Goal: Task Accomplishment & Management: Use online tool/utility

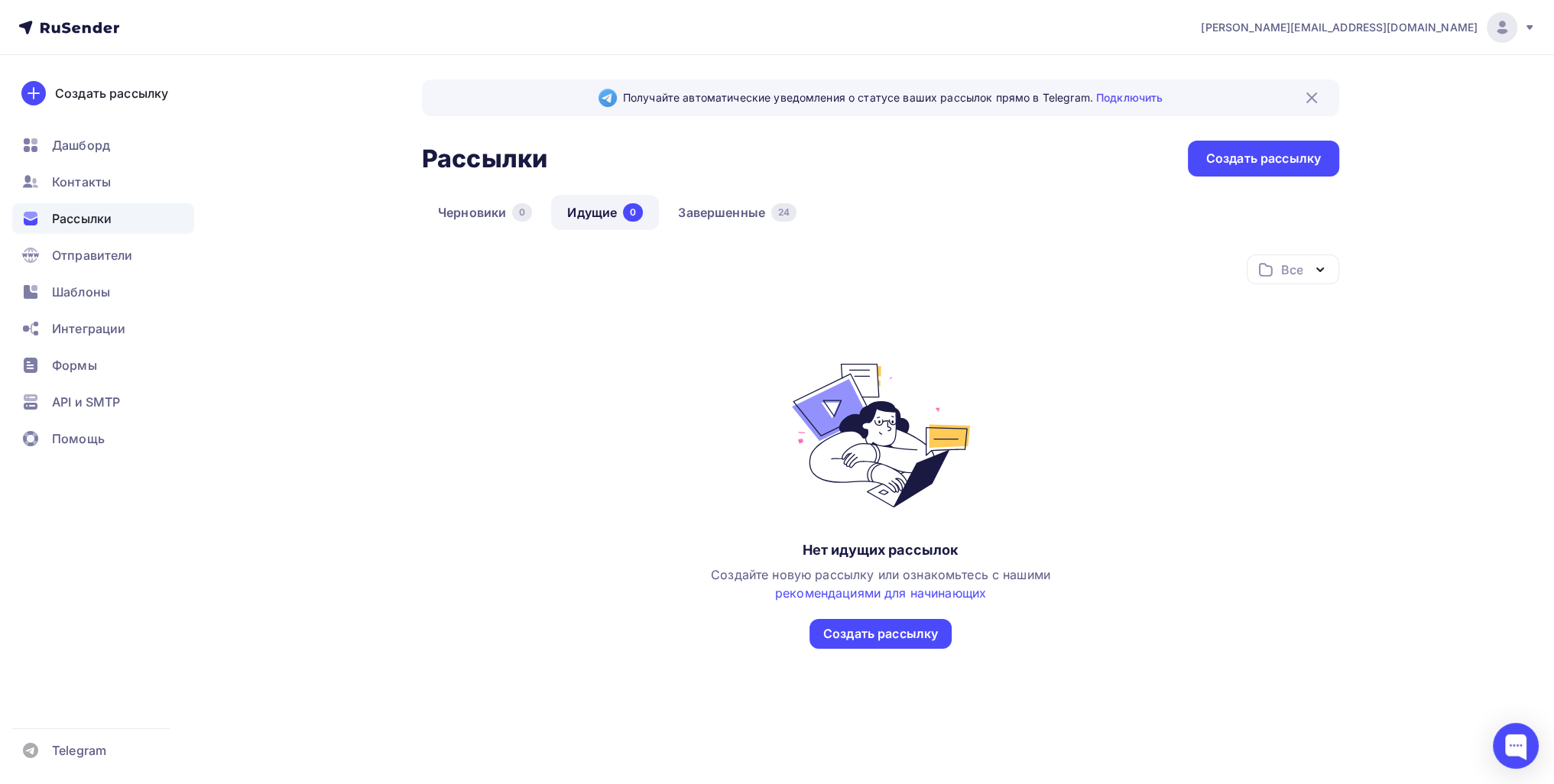
click at [107, 216] on span "Рассылки" at bounding box center [82, 218] width 60 height 19
click at [737, 209] on link "Завершенные 24" at bounding box center [737, 212] width 151 height 35
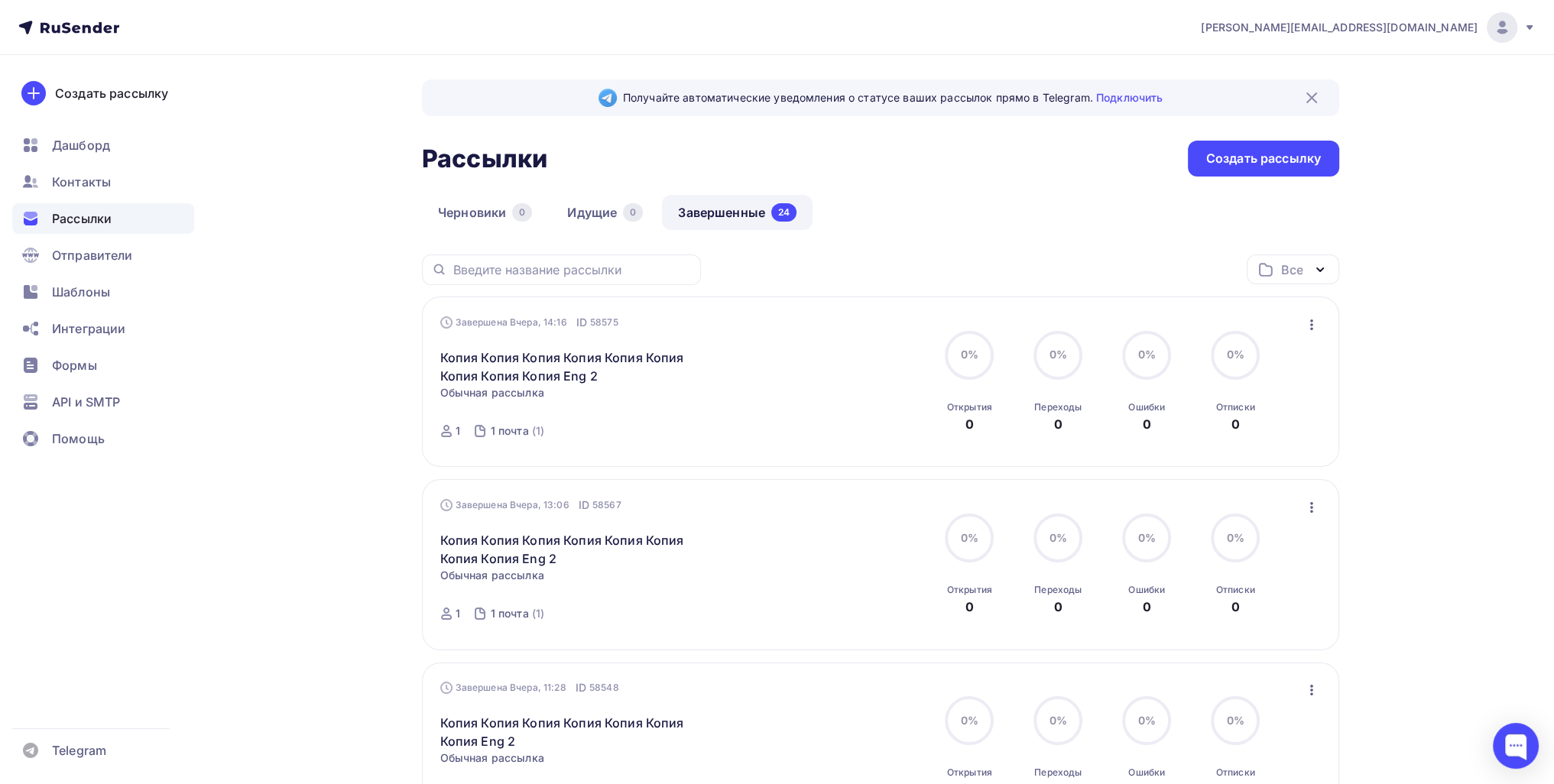
click at [753, 334] on div "Завершена Вчера, 14:16 ID 58575 Копия Копия Копия Копия Копия Копия [GEOGRAPHIC…" at bounding box center [881, 381] width 881 height 134
click at [753, 331] on icon "button" at bounding box center [1312, 324] width 19 height 19
click at [753, 423] on div "Копировать в новую" at bounding box center [1241, 425] width 157 height 19
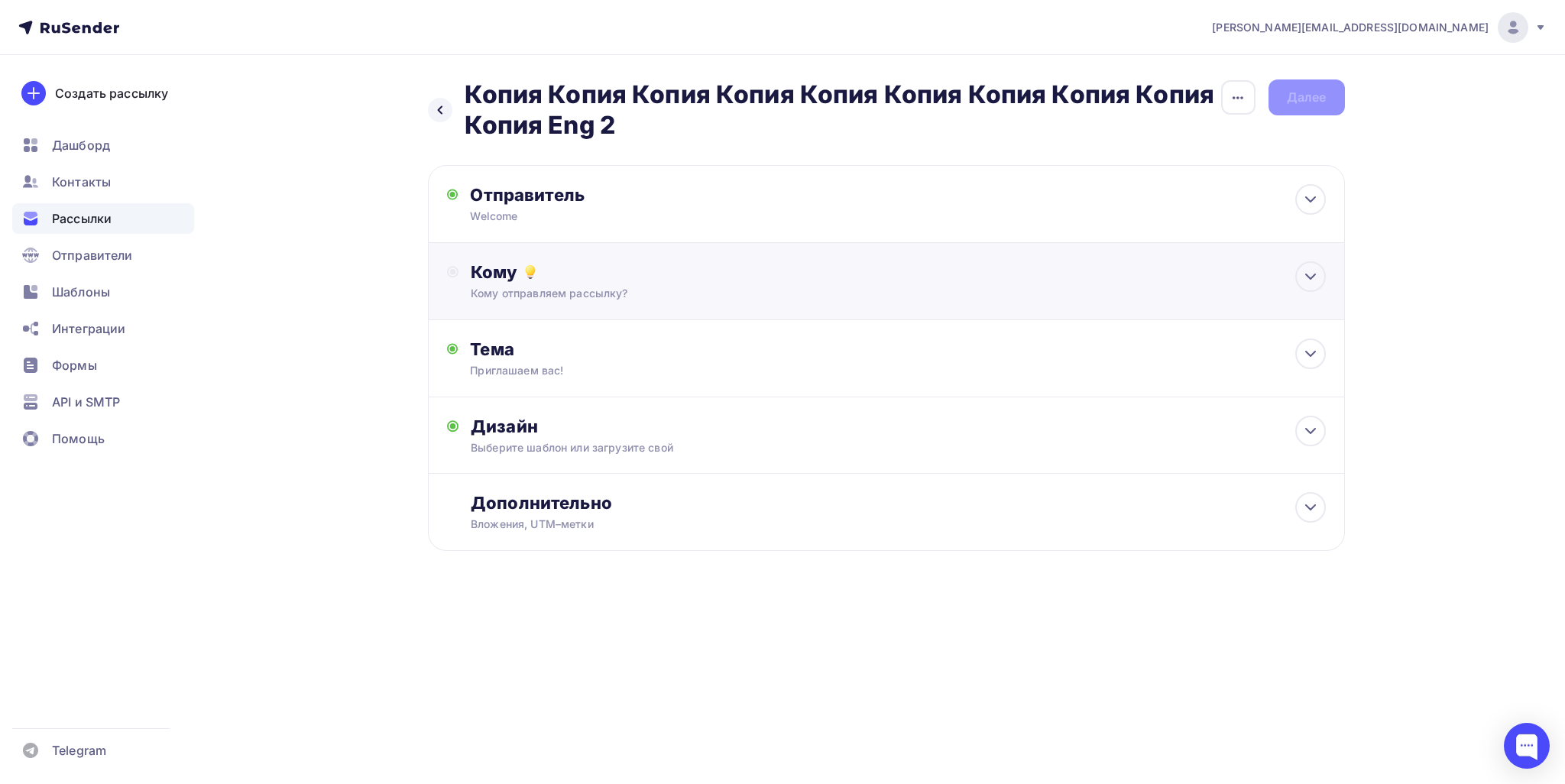
click at [565, 292] on div "Кому отправляем рассылку?" at bounding box center [856, 293] width 769 height 15
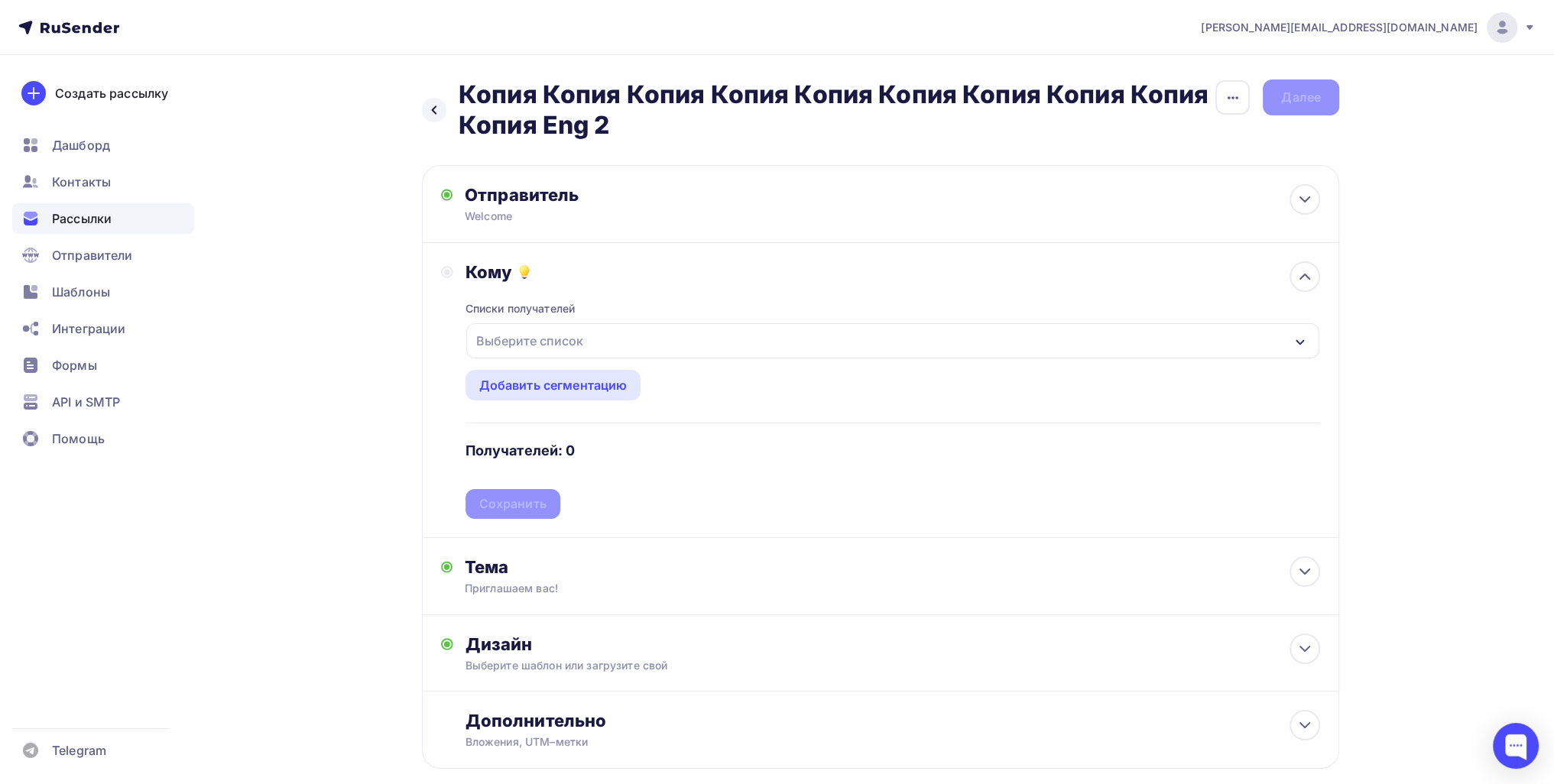
click at [535, 346] on div "Выберите список" at bounding box center [530, 341] width 119 height 28
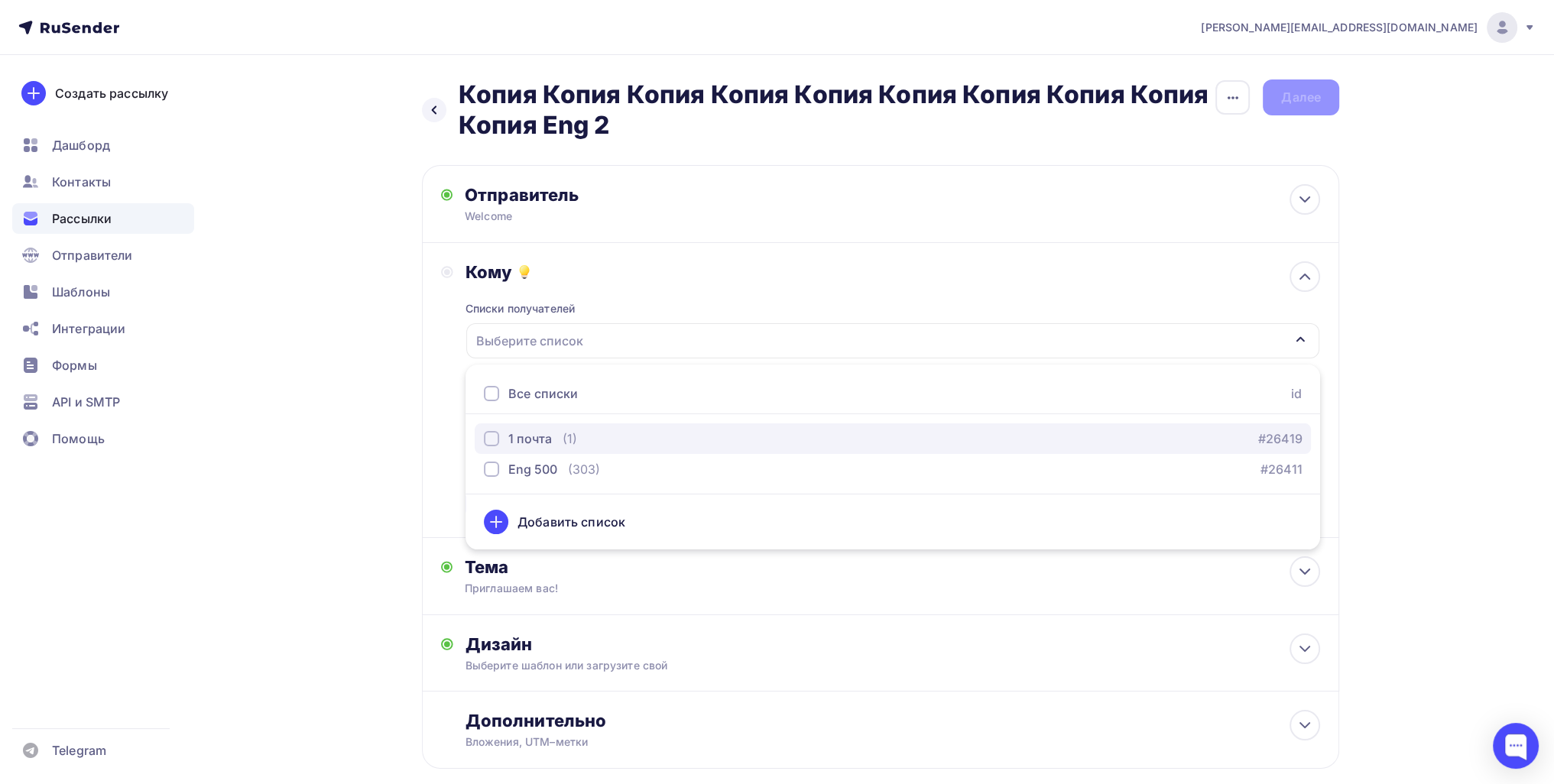
click at [525, 434] on div "1 почта" at bounding box center [529, 438] width 43 height 19
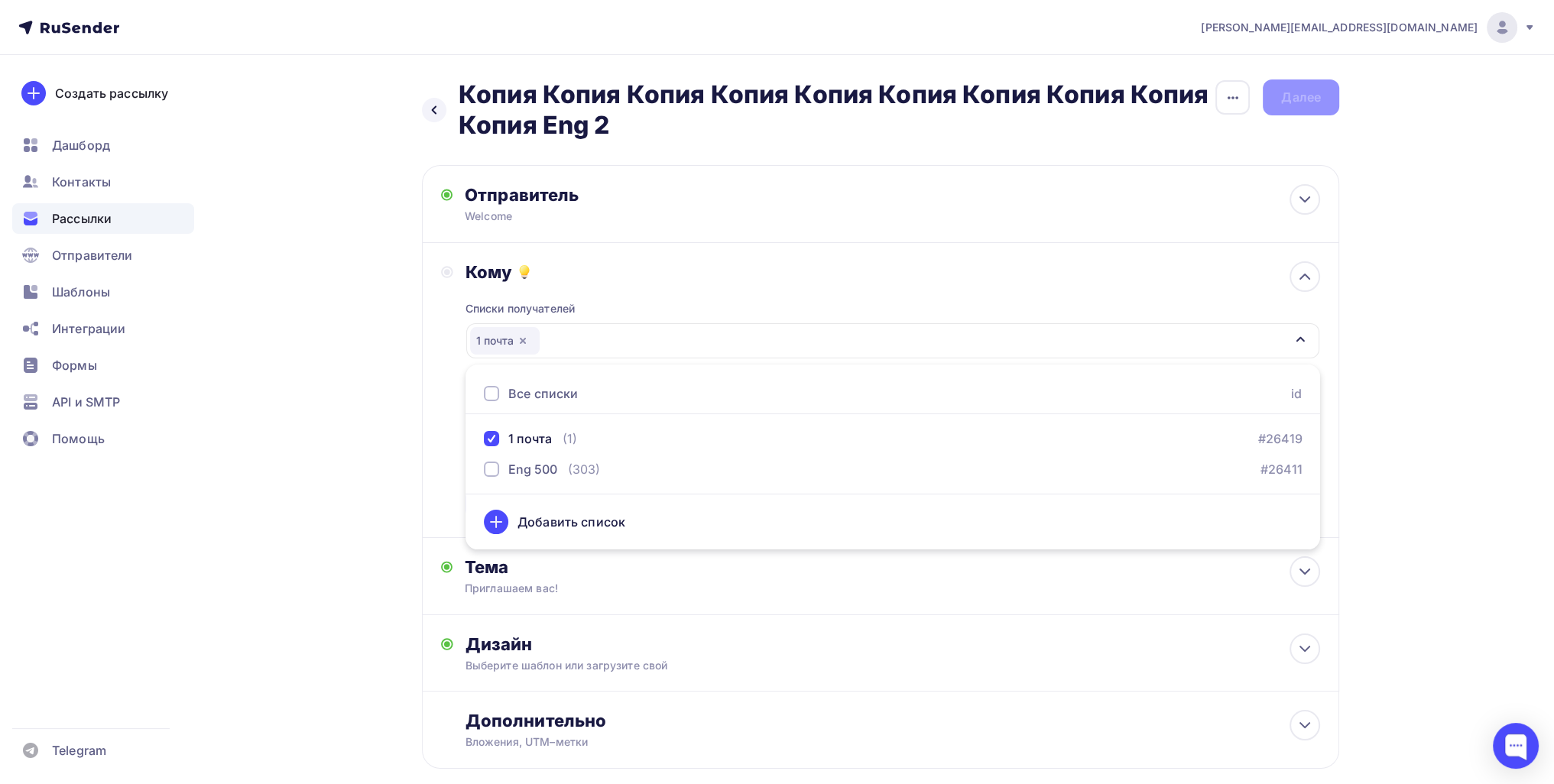
click at [336, 465] on div "Назад Копия Копия Копия Копия Копия Копия Копия Копия Копия Копия Eng 2 Копия К…" at bounding box center [777, 461] width 1253 height 813
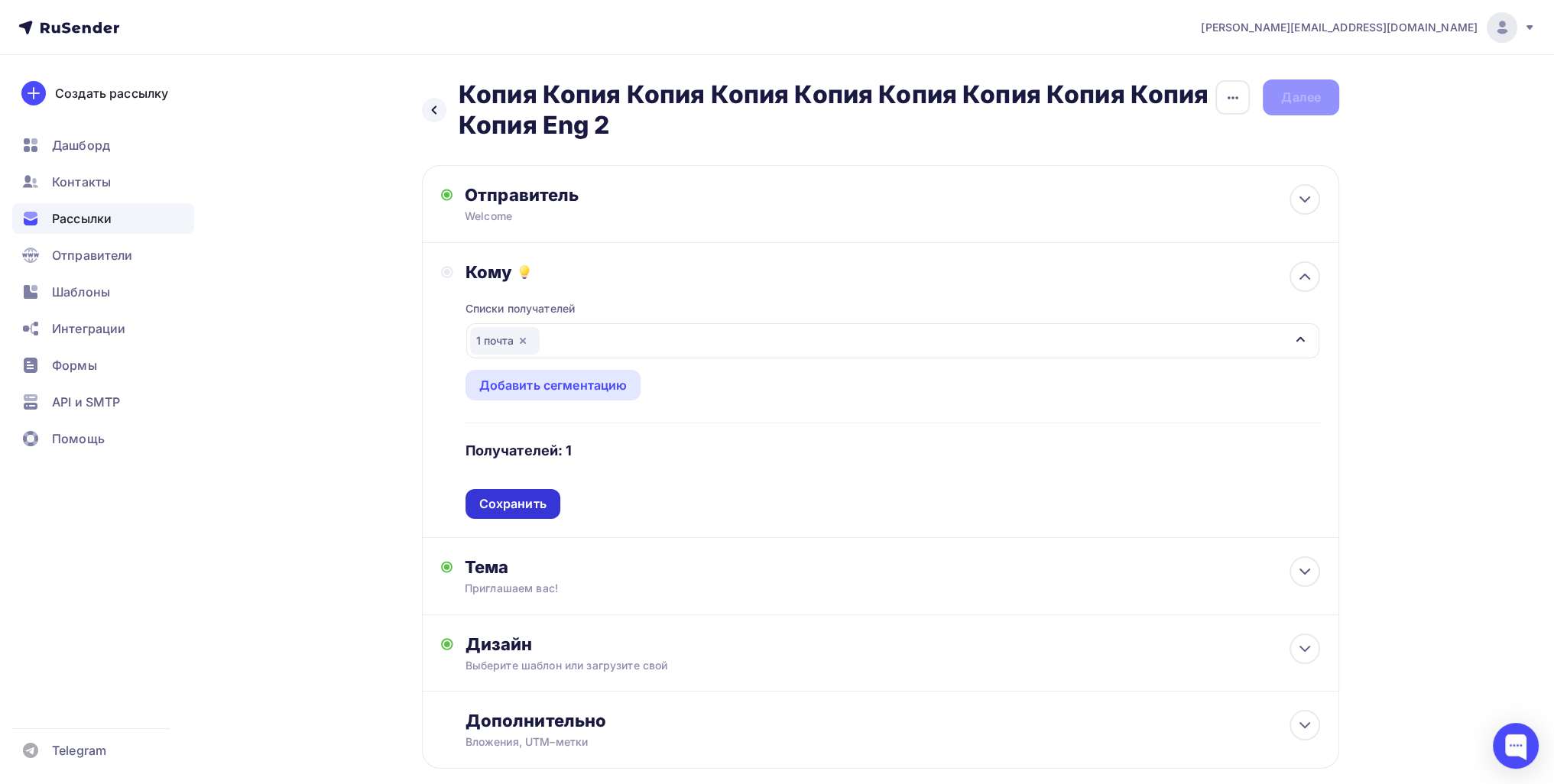
click at [546, 498] on div "Сохранить" at bounding box center [513, 504] width 95 height 30
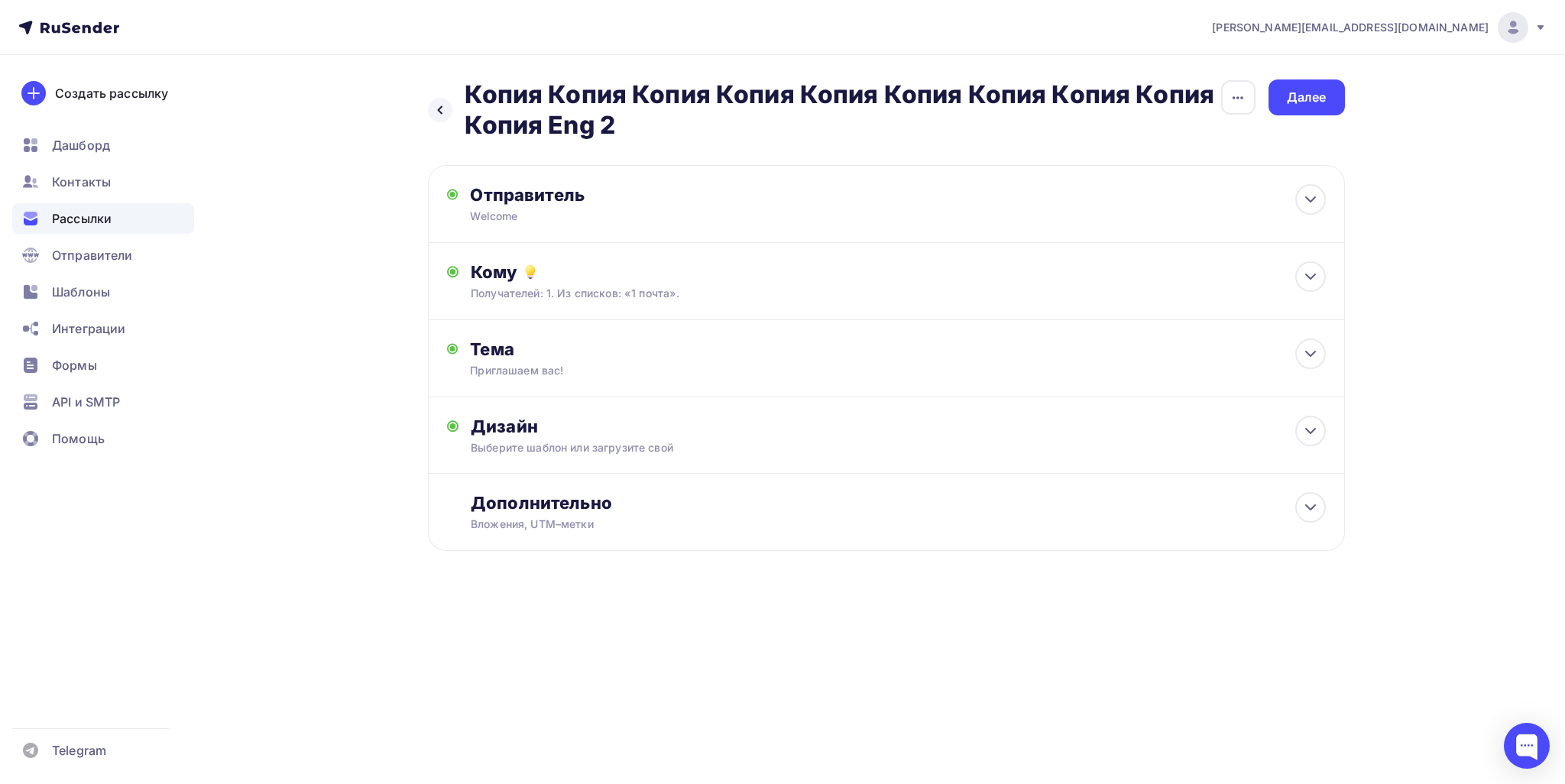
click at [753, 121] on div "Назад Копия Копия Копия Копия Копия Копия Копия Копия Копия Копия Eng 2 Копия К…" at bounding box center [886, 110] width 917 height 61
click at [753, 102] on div "Далее" at bounding box center [1307, 98] width 40 height 18
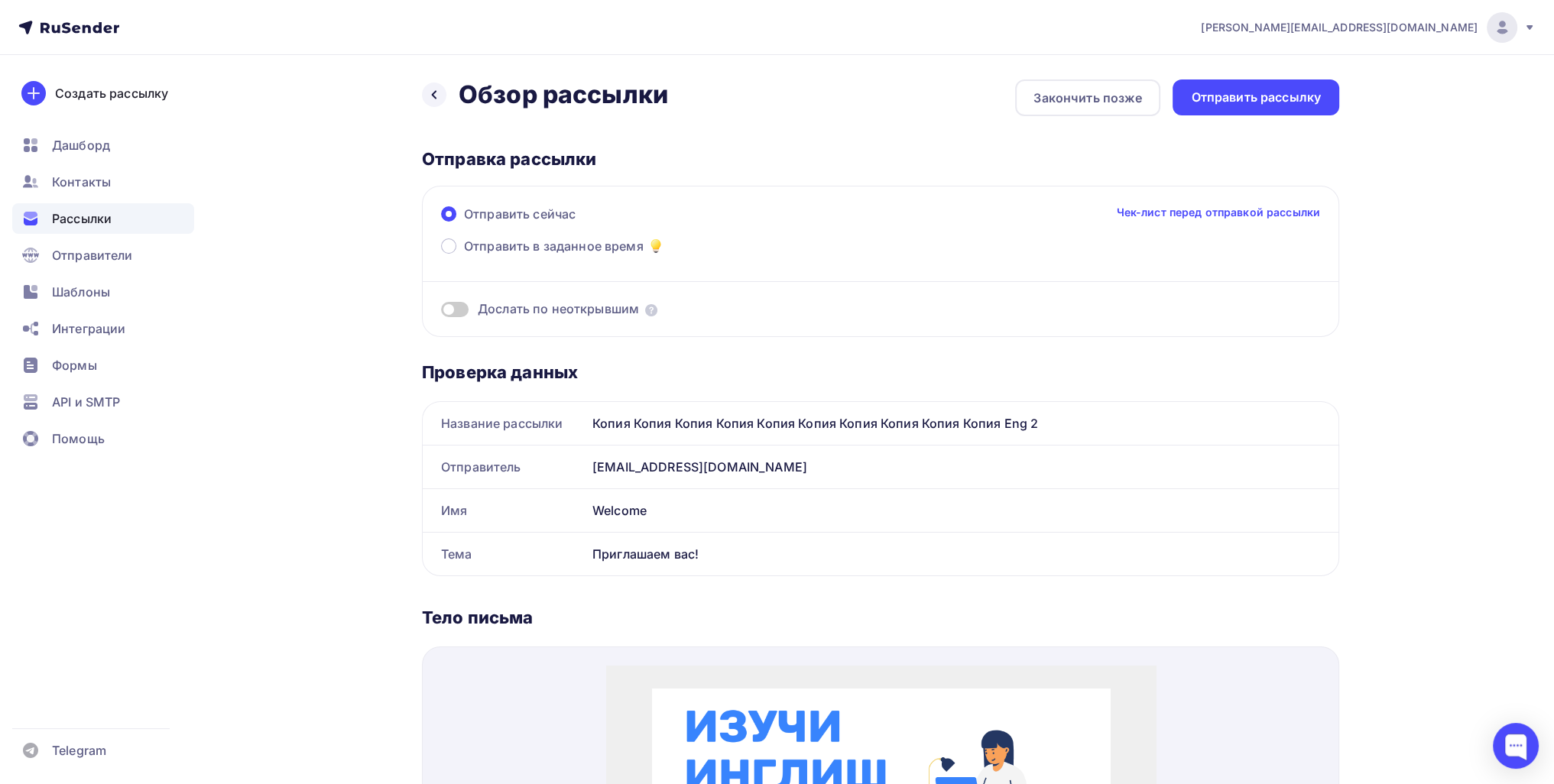
click at [753, 95] on div "Отправить рассылку" at bounding box center [1256, 98] width 130 height 18
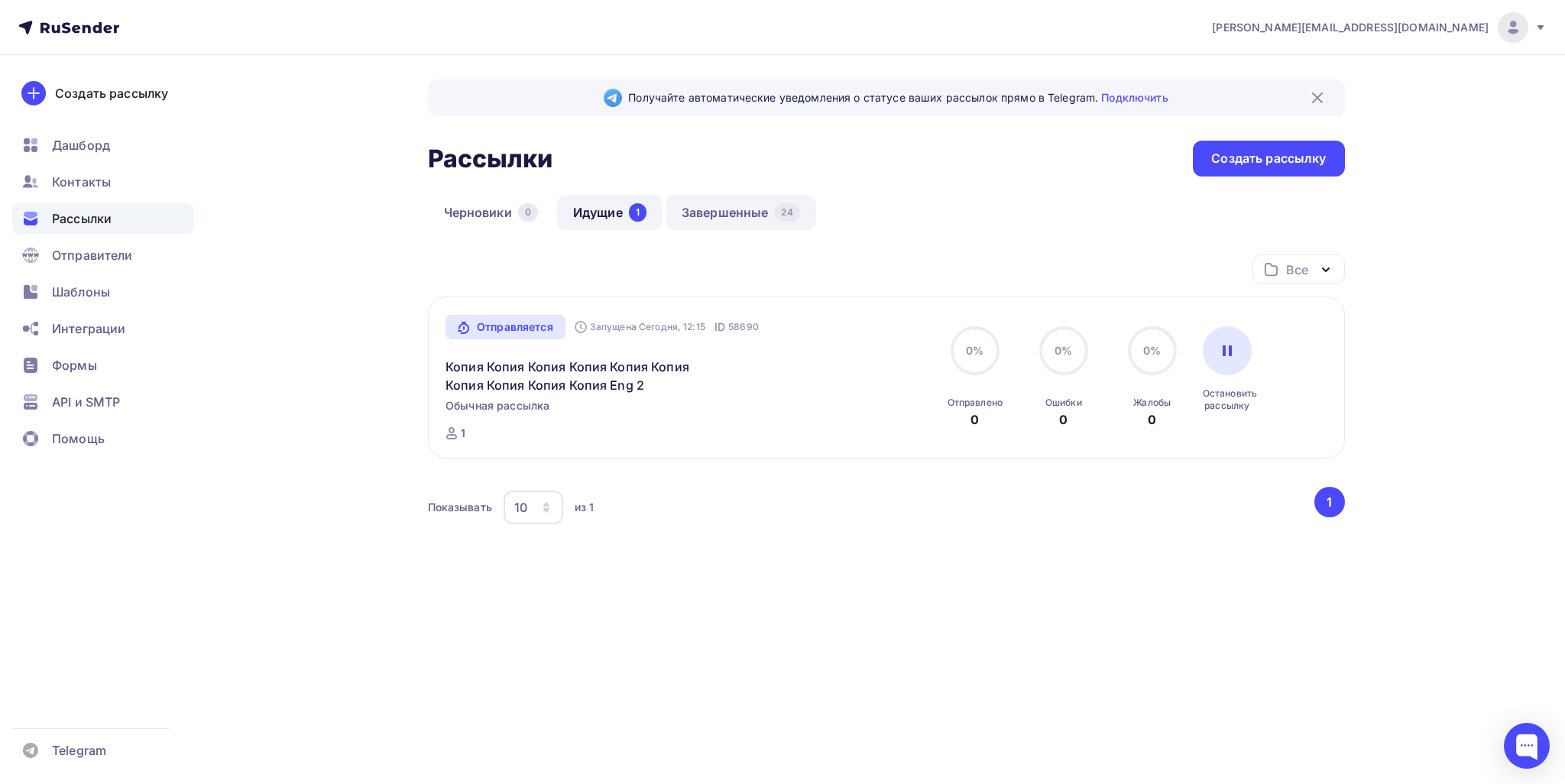
click at [721, 221] on link "Завершенные 24" at bounding box center [741, 212] width 151 height 35
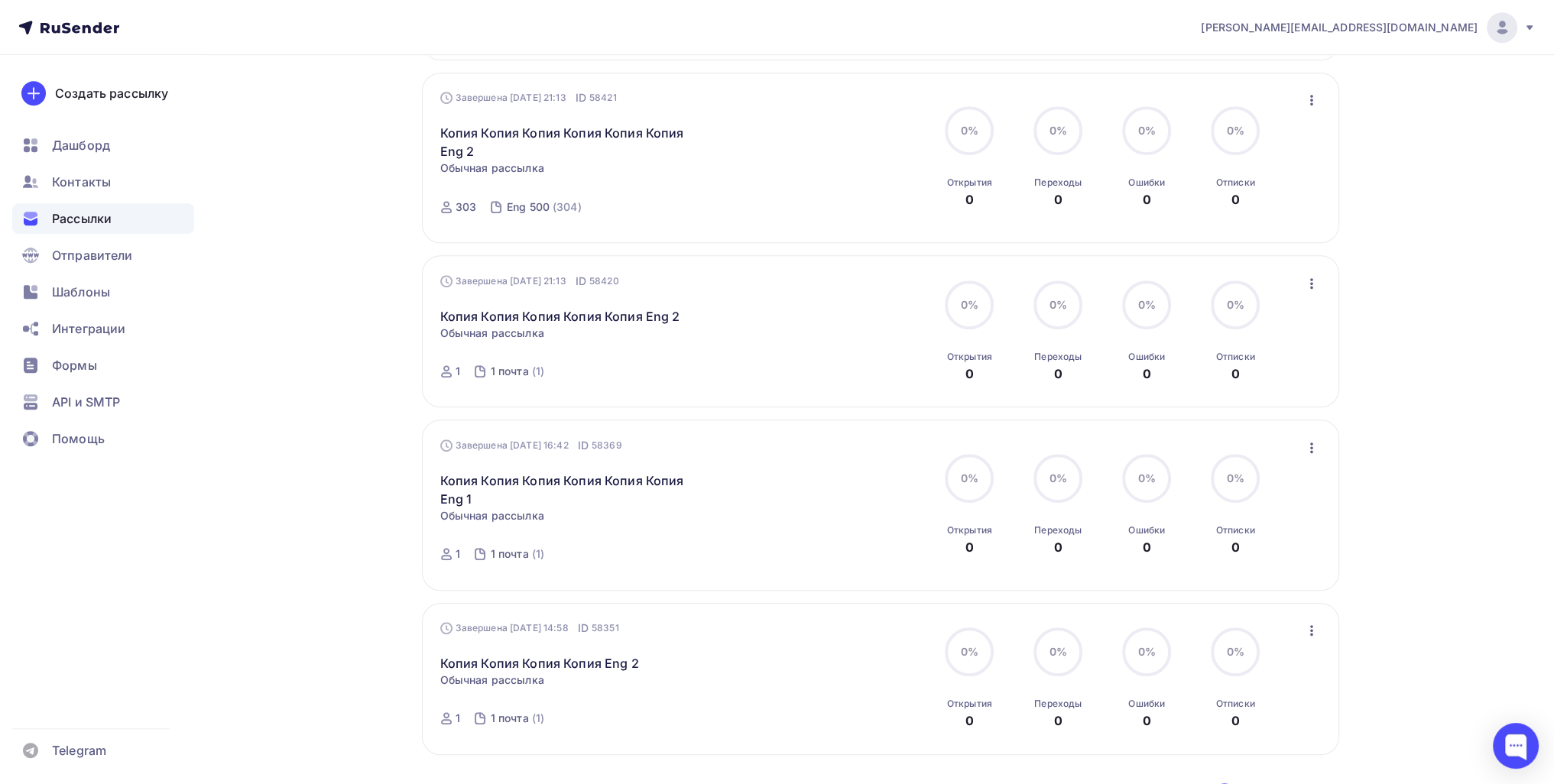
scroll to position [1473, 0]
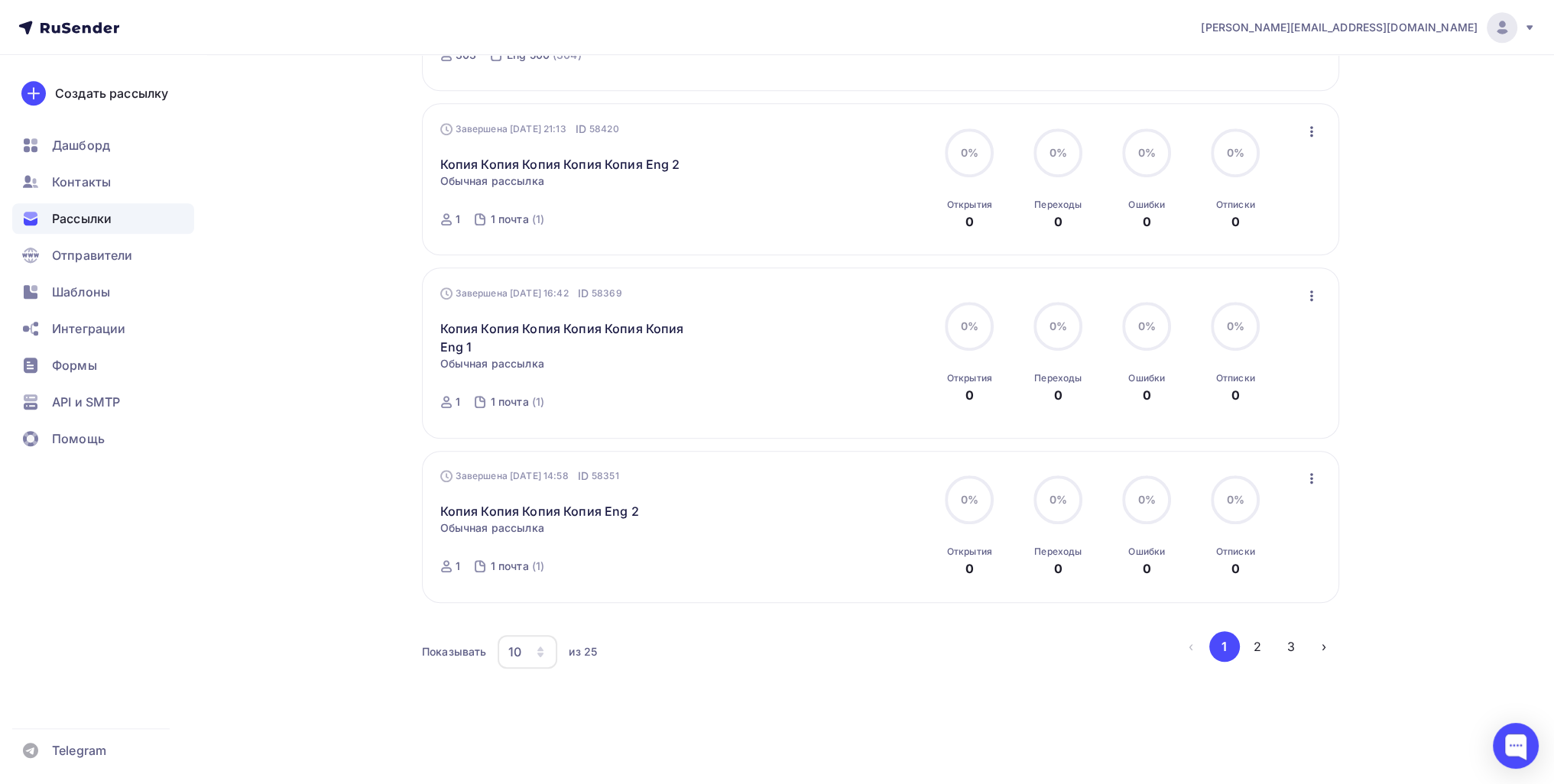
click at [753, 645] on li "›" at bounding box center [1322, 646] width 33 height 31
click at [753, 638] on button "3" at bounding box center [1291, 646] width 31 height 31
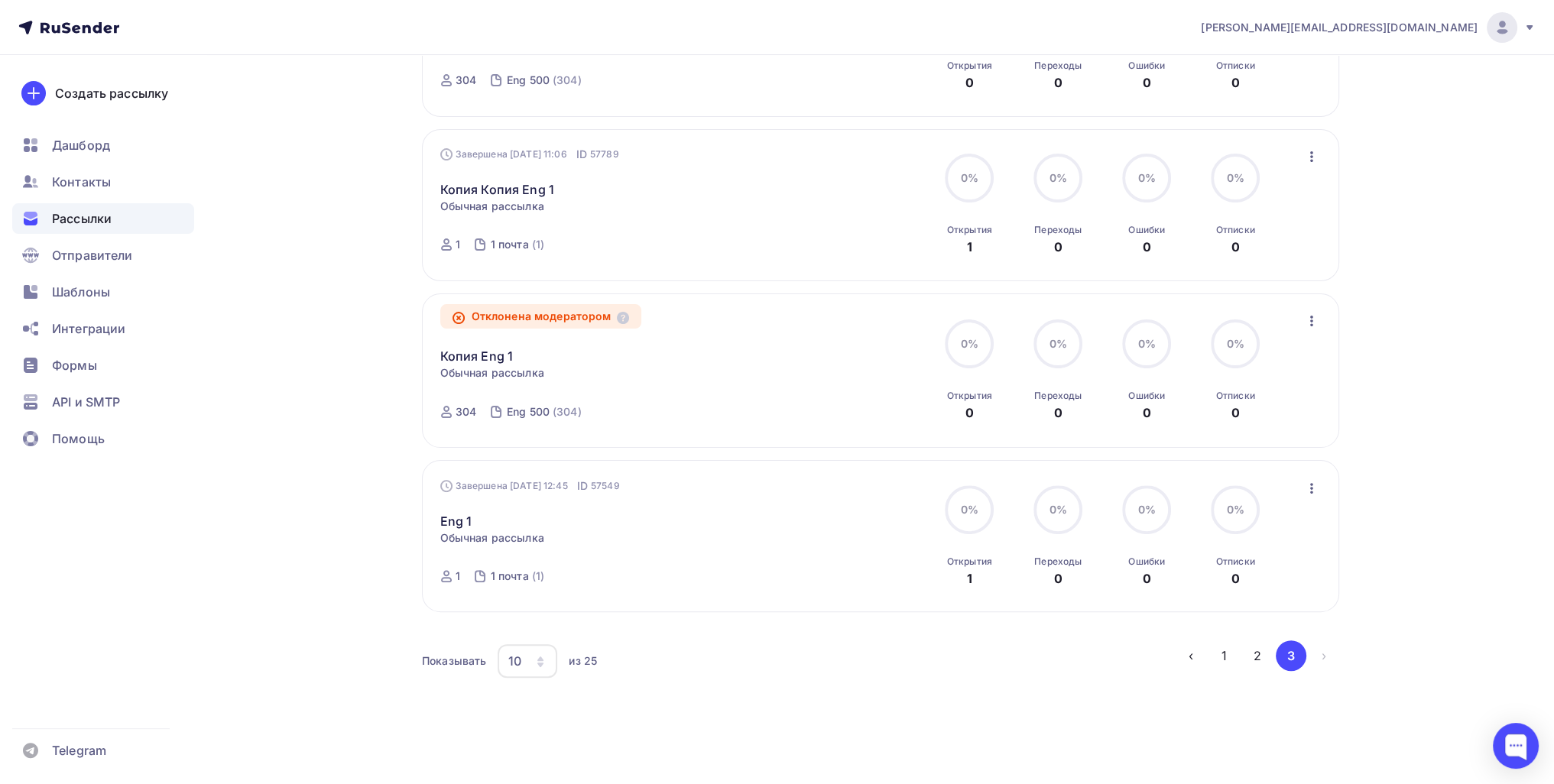
scroll to position [508, 0]
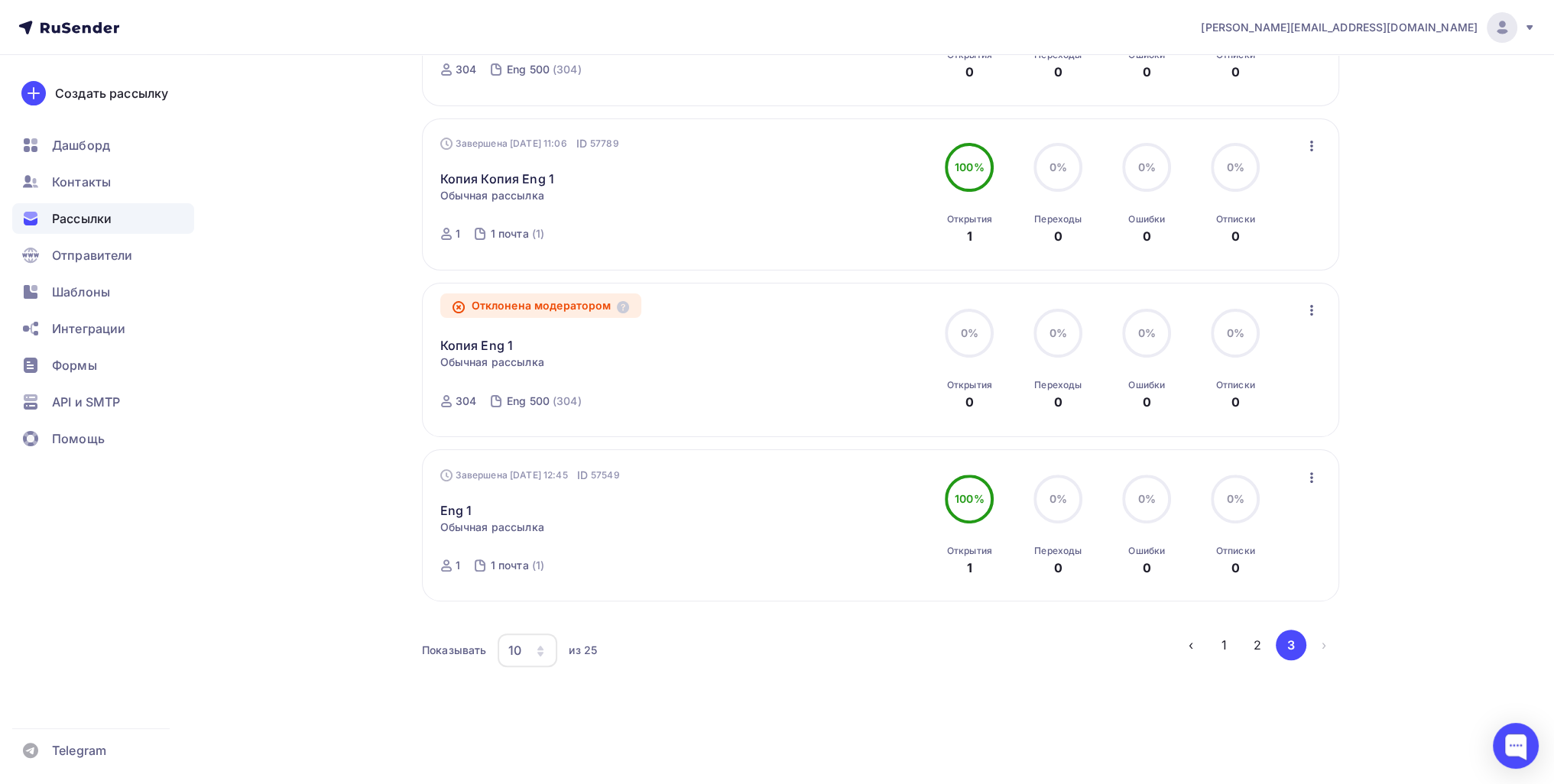
click at [753, 476] on icon "button" at bounding box center [1312, 478] width 19 height 19
click at [753, 573] on div "Копировать в новую" at bounding box center [1241, 578] width 157 height 19
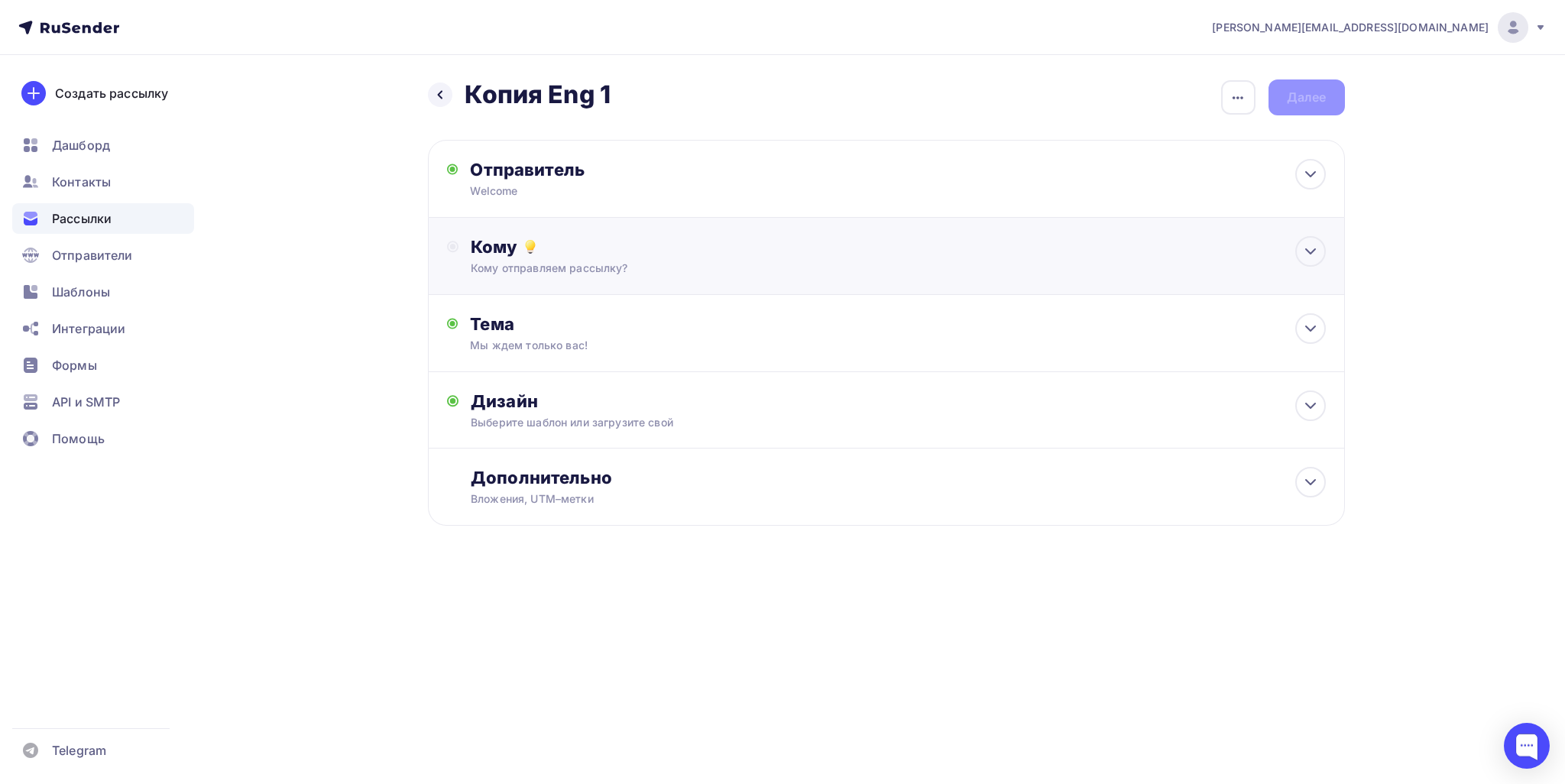
click at [578, 275] on div "Кому Кому отправляем рассылку? Списки получателей Выберите список Все списки id…" at bounding box center [886, 256] width 917 height 77
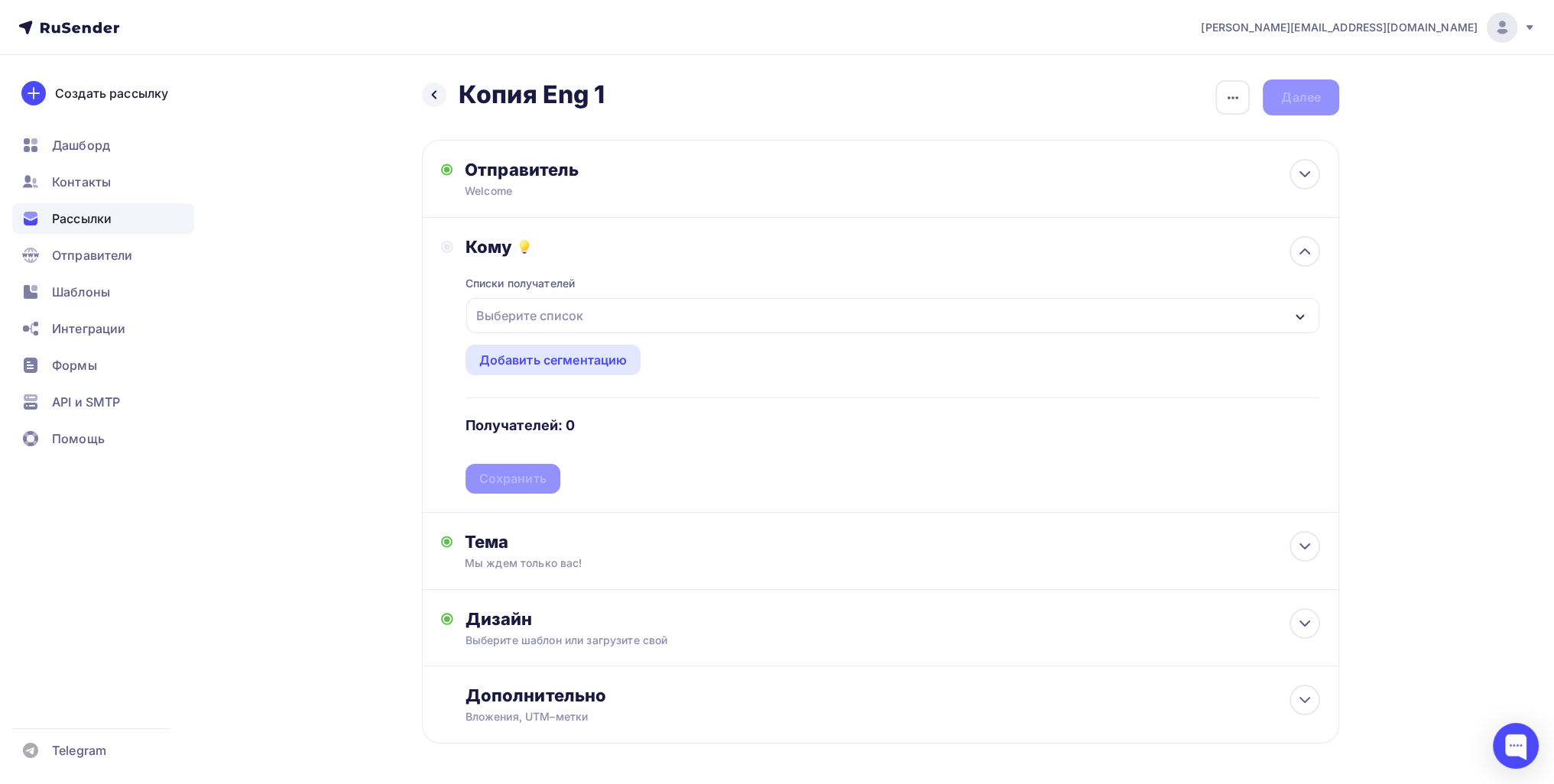
click at [528, 313] on div "Выберите список" at bounding box center [530, 315] width 119 height 28
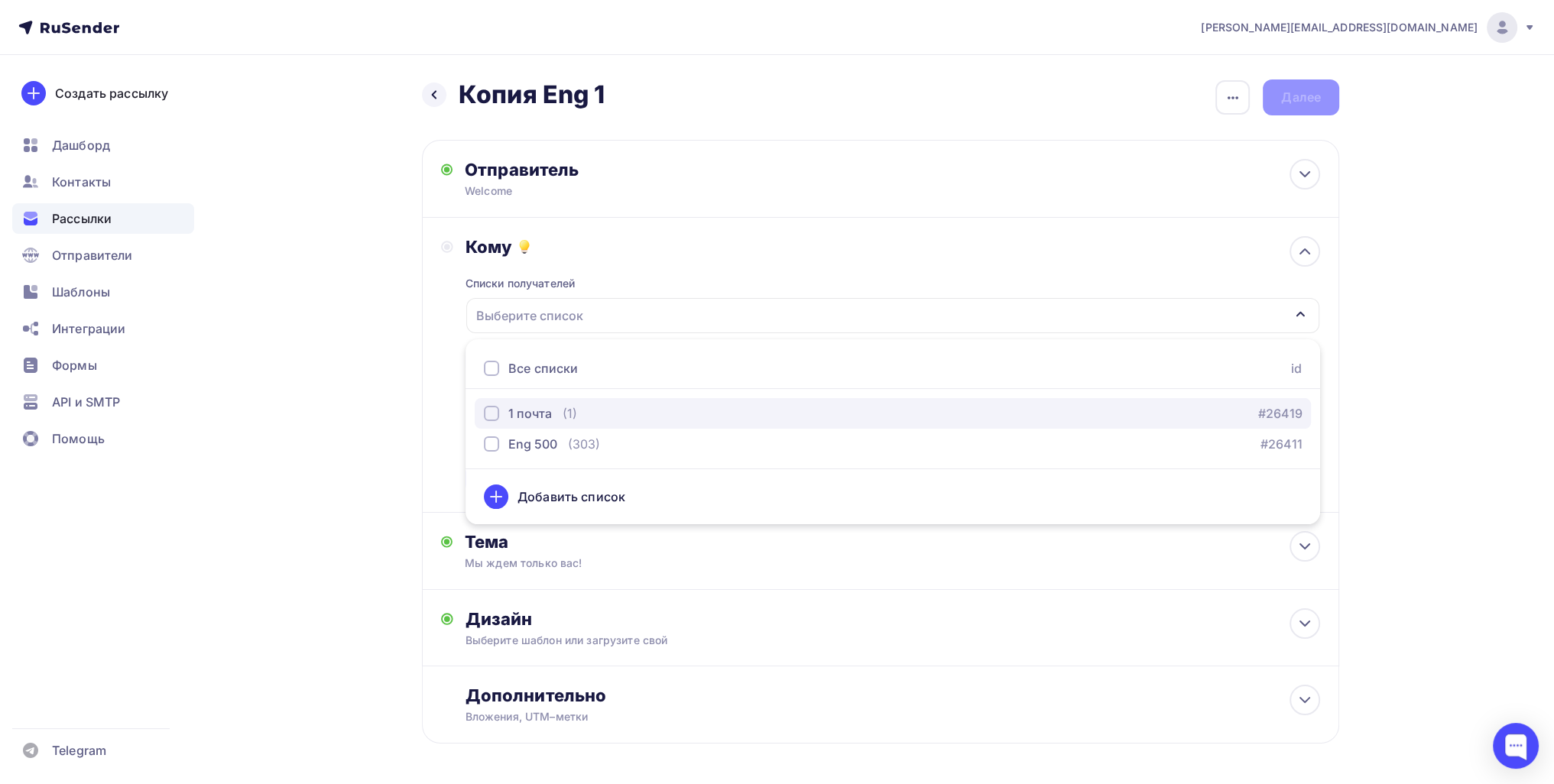
click at [526, 419] on div "1 почта" at bounding box center [529, 413] width 43 height 19
drag, startPoint x: 355, startPoint y: 450, endPoint x: 376, endPoint y: 456, distance: 21.8
click at [353, 451] on div "Назад Копия Eng 1 Копия Eng 1 Закончить позже Переименовать рассылку Удалить Да…" at bounding box center [777, 449] width 1253 height 787
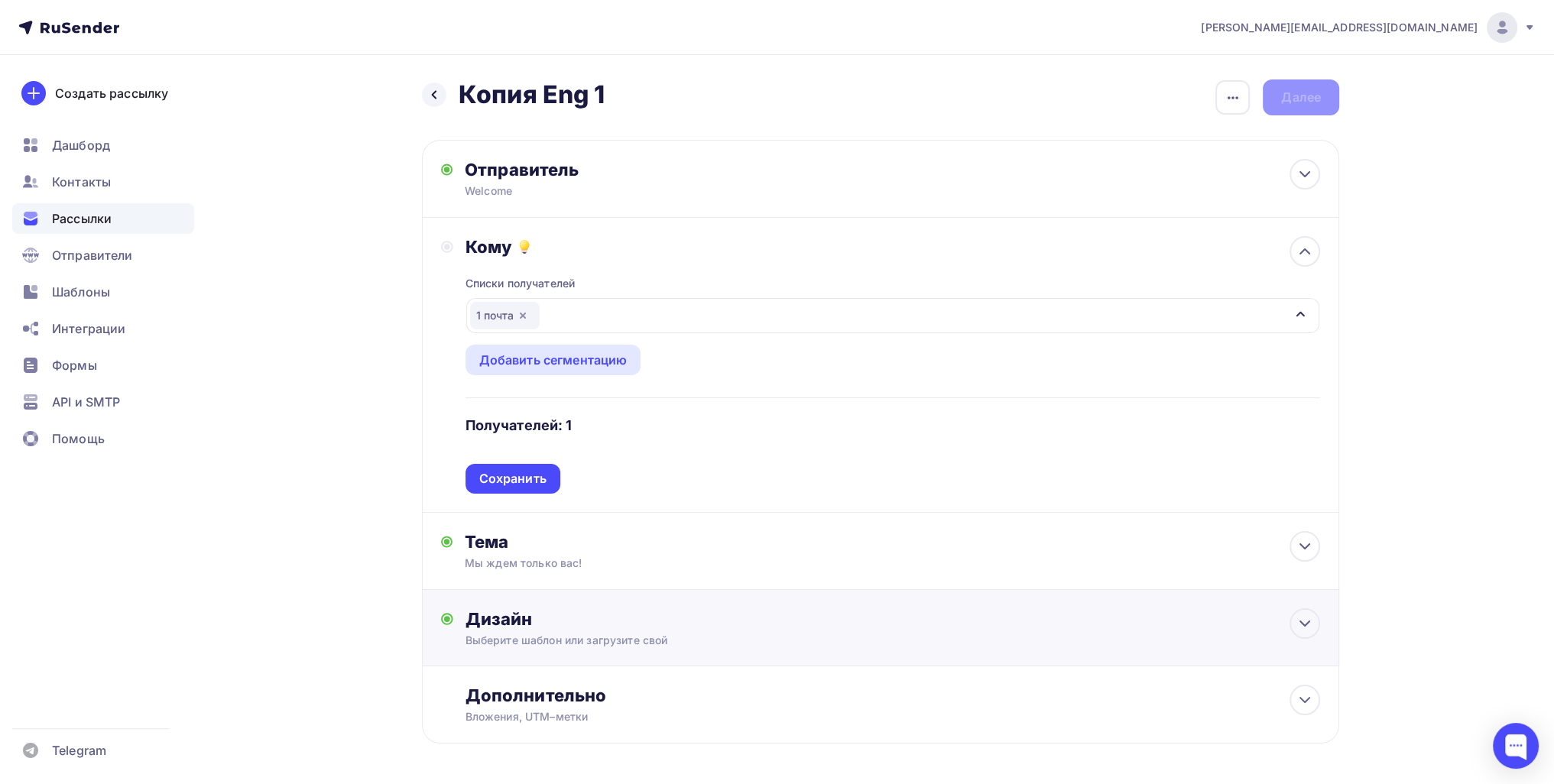
click at [527, 599] on div "Дизайн Выберите шаблон или загрузите свой Размер письма: 122 Kb Заменить шаблон…" at bounding box center [881, 628] width 917 height 77
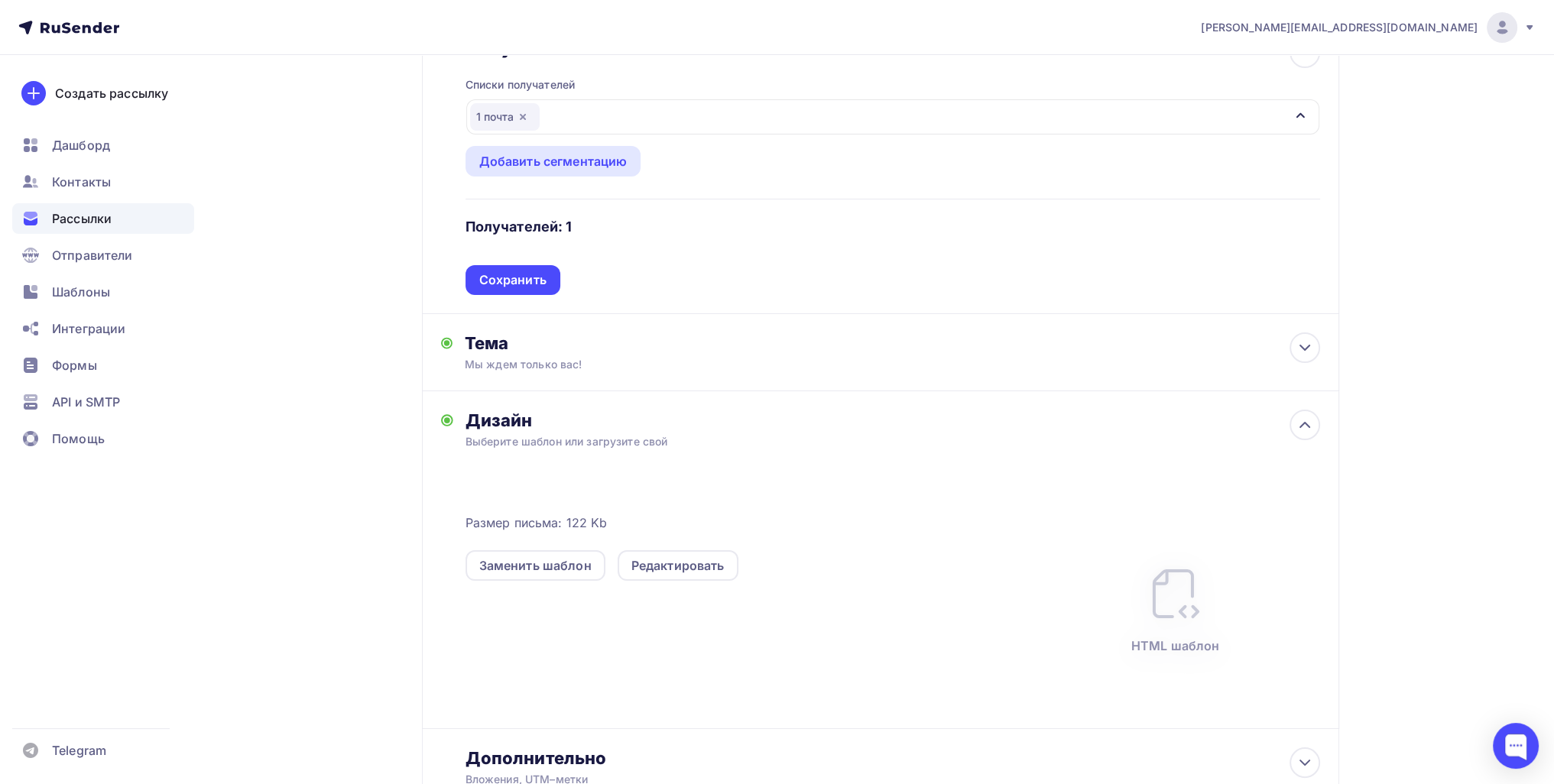
scroll to position [229, 0]
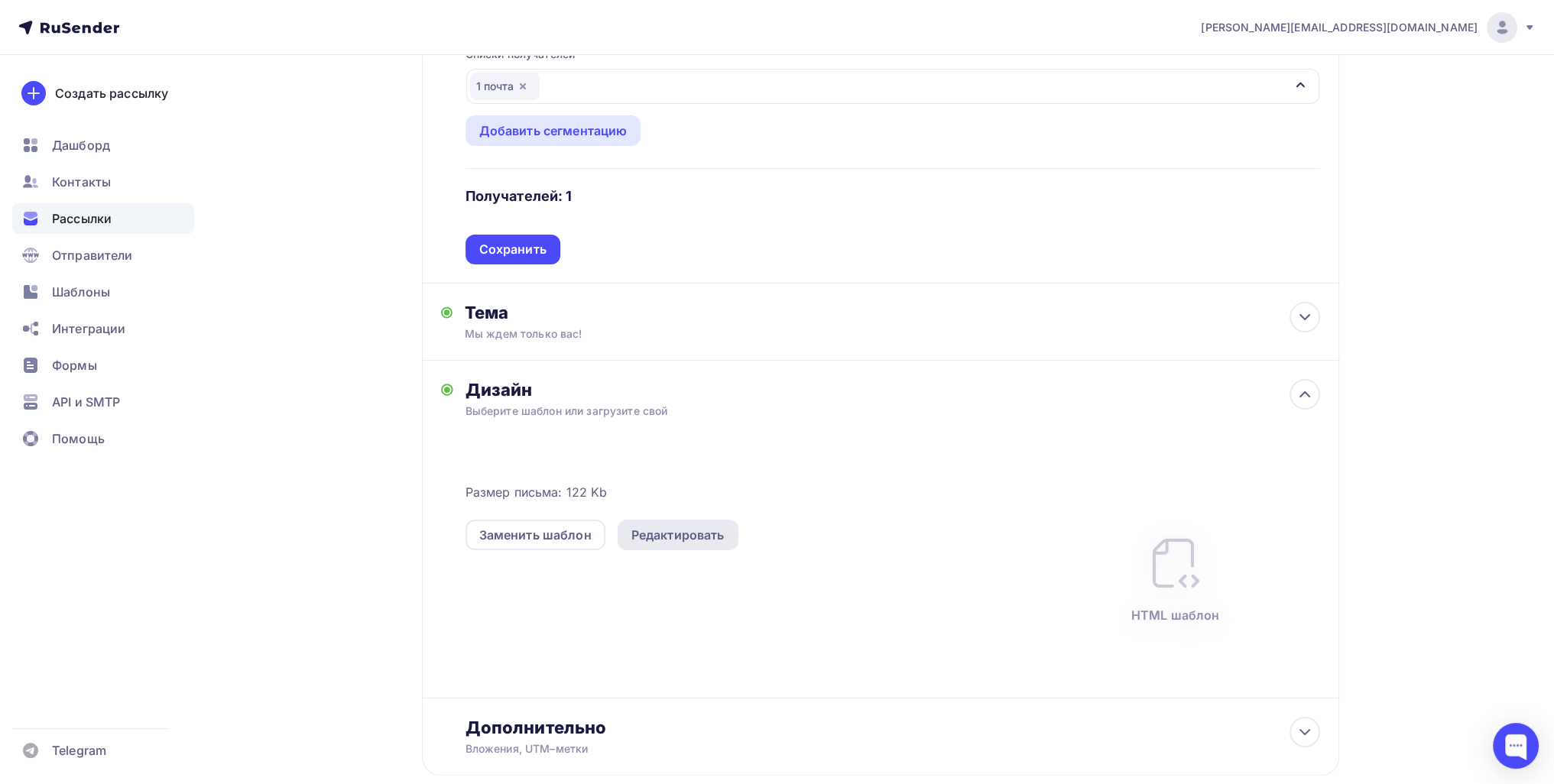
click at [647, 538] on div "Редактировать" at bounding box center [678, 535] width 93 height 19
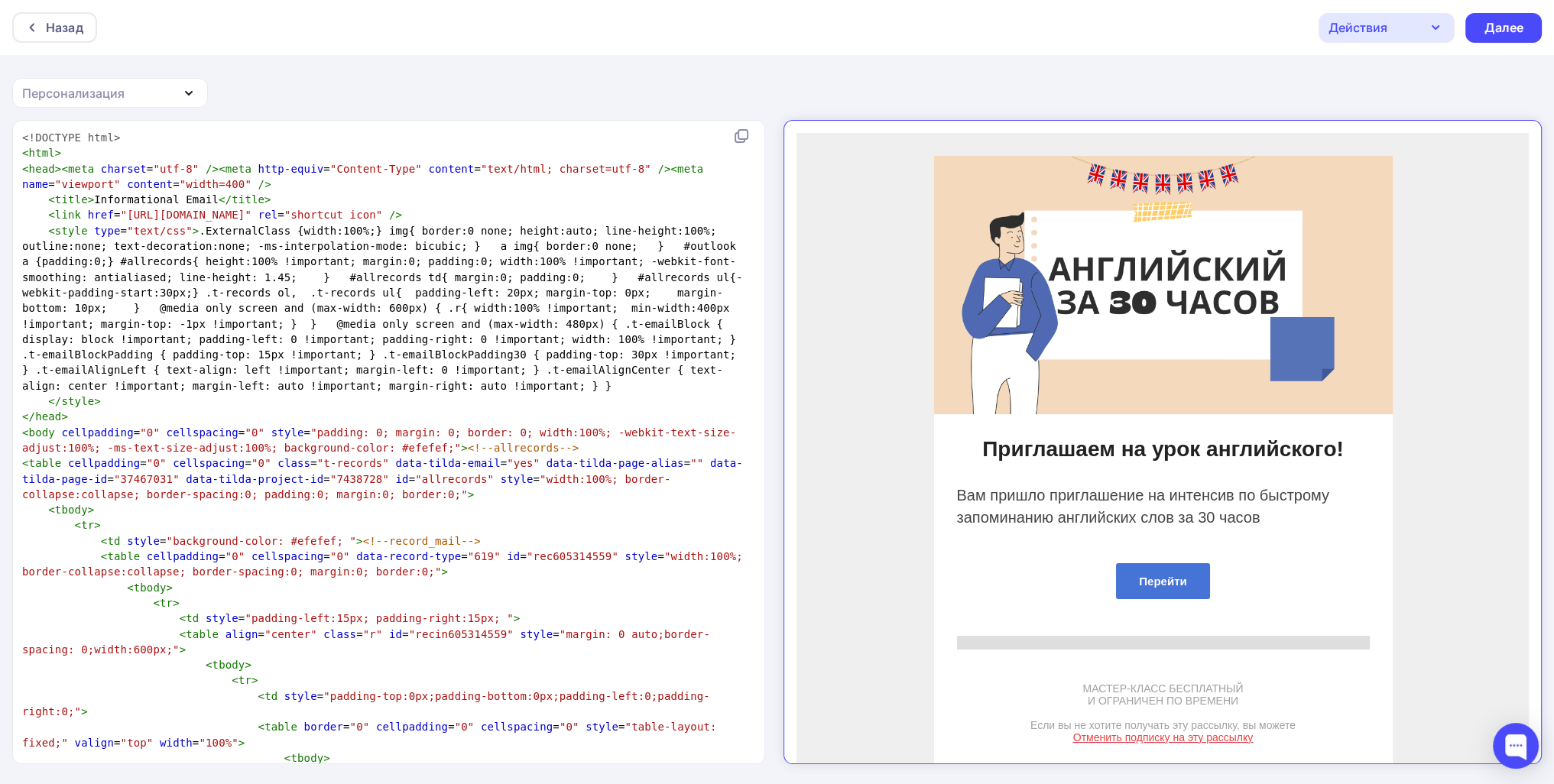
scroll to position [6, 0]
click at [461, 407] on pre "</ style >" at bounding box center [385, 401] width 733 height 15
type textarea "<!DOCTYPE html> <html> <head><meta charset="utf-8" /><meta http-equiv="Content-…"
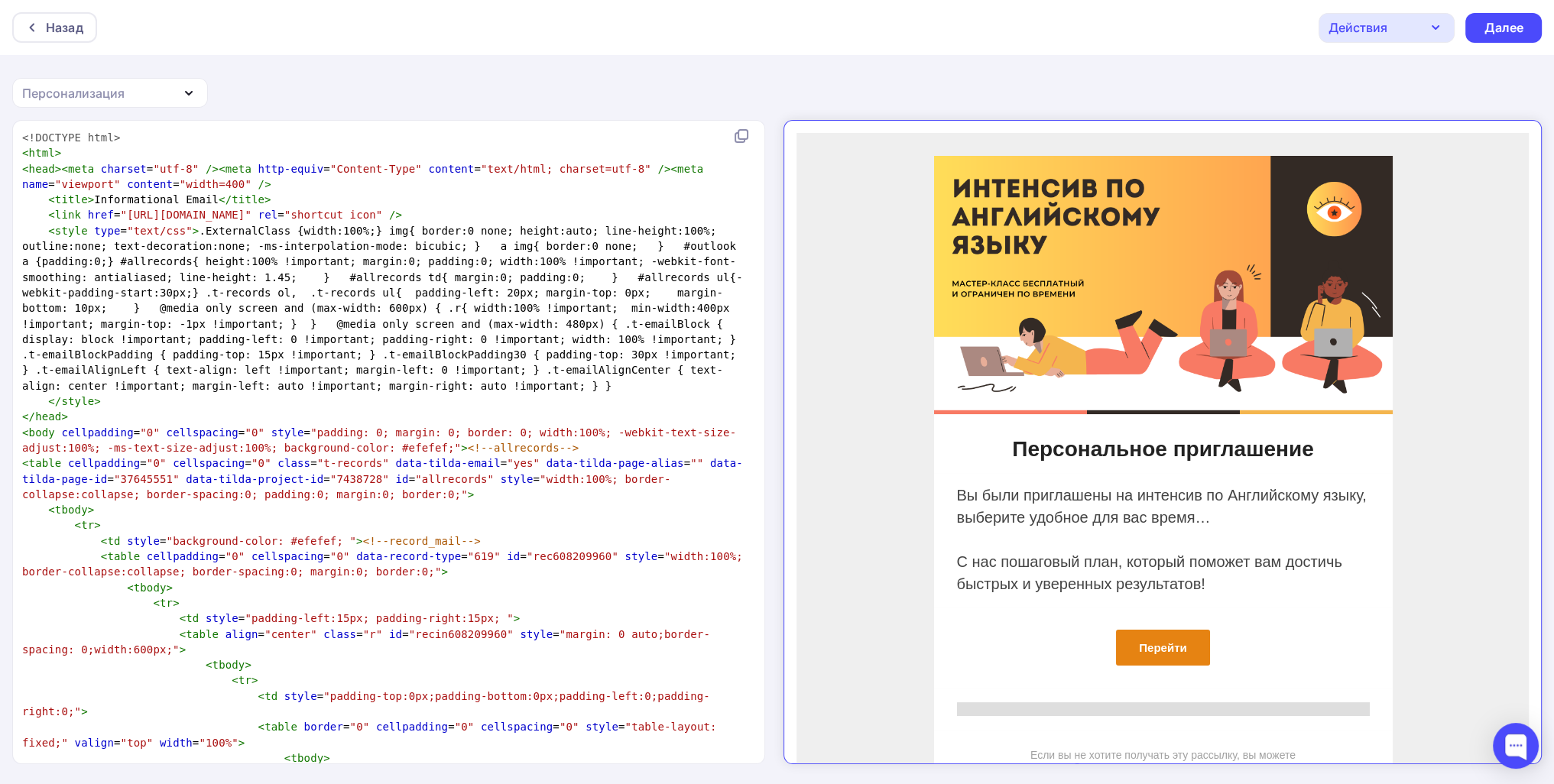
scroll to position [3532, 0]
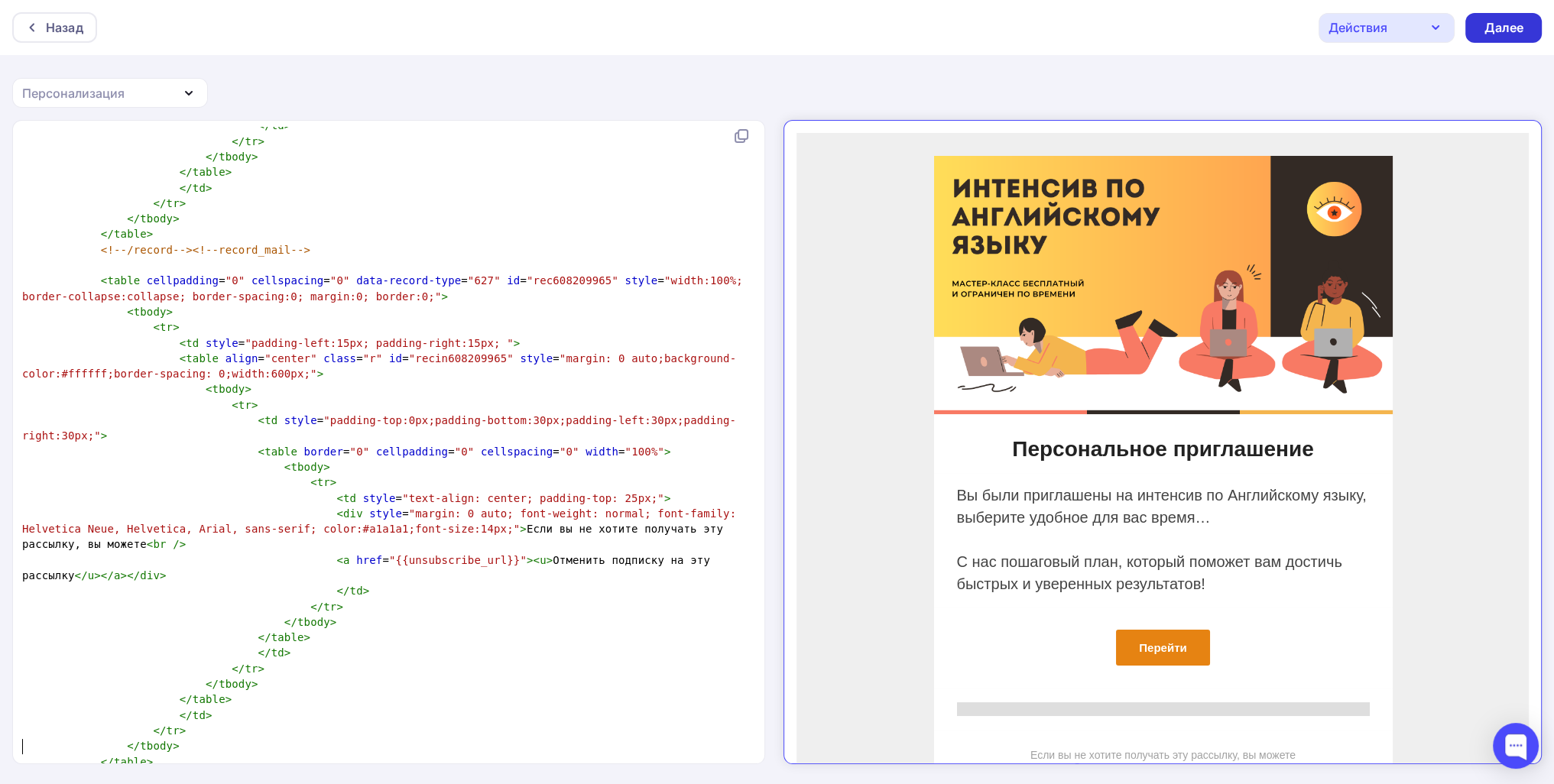
click at [753, 28] on div "Далее" at bounding box center [1503, 28] width 40 height 18
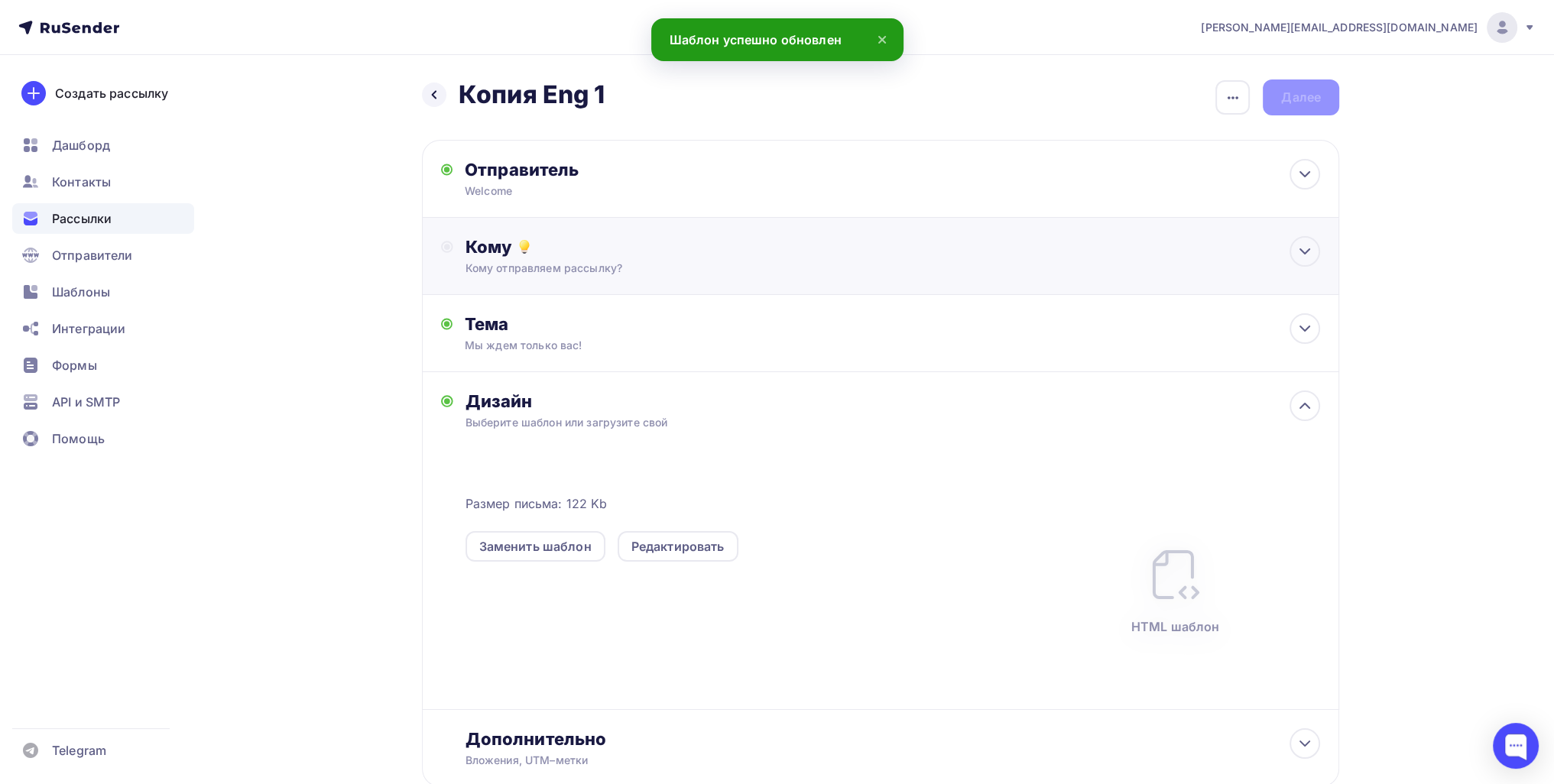
click at [676, 263] on div "Кому отправляем рассылку?" at bounding box center [850, 268] width 770 height 15
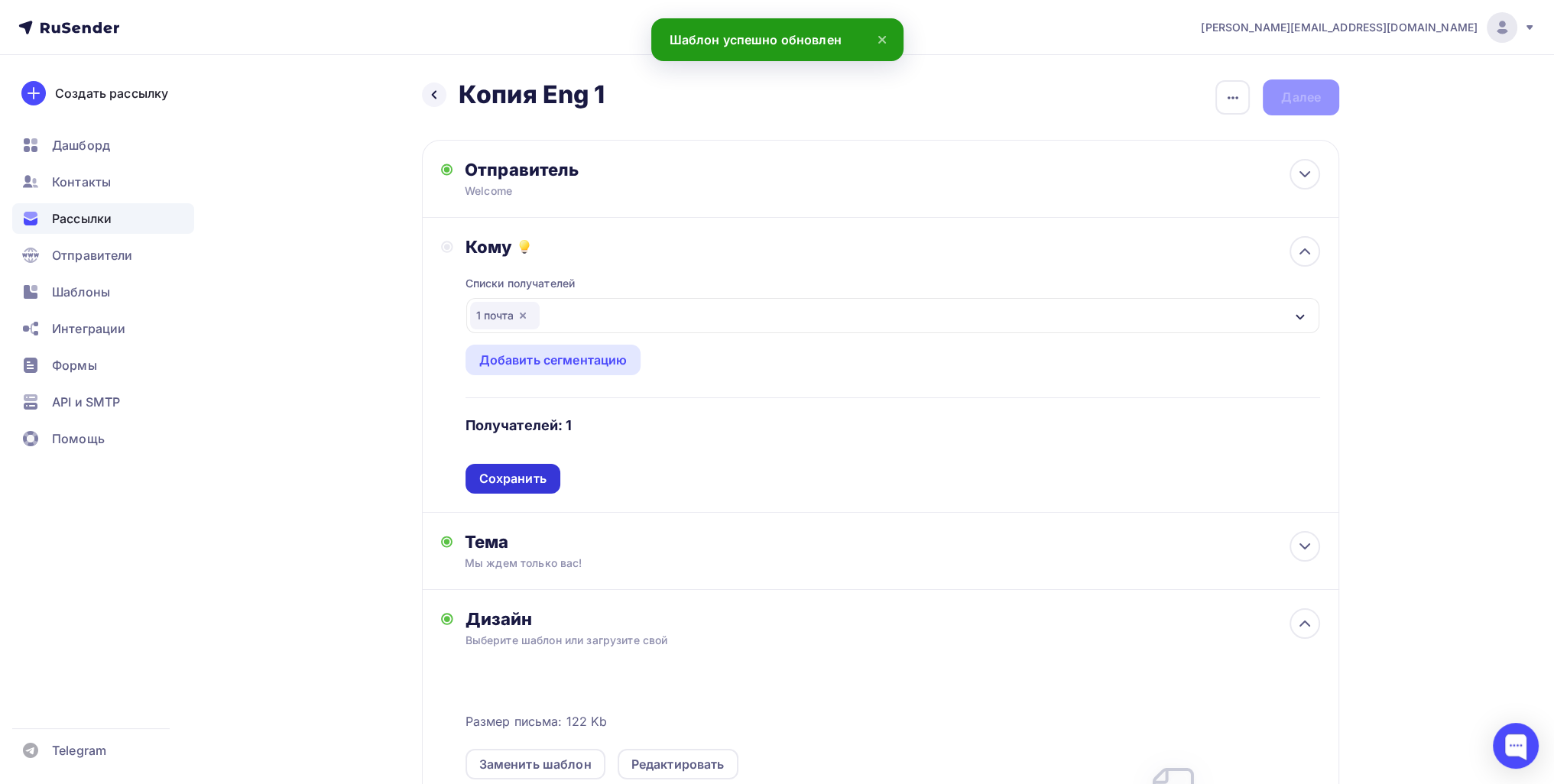
click at [520, 478] on div "Сохранить" at bounding box center [513, 479] width 68 height 18
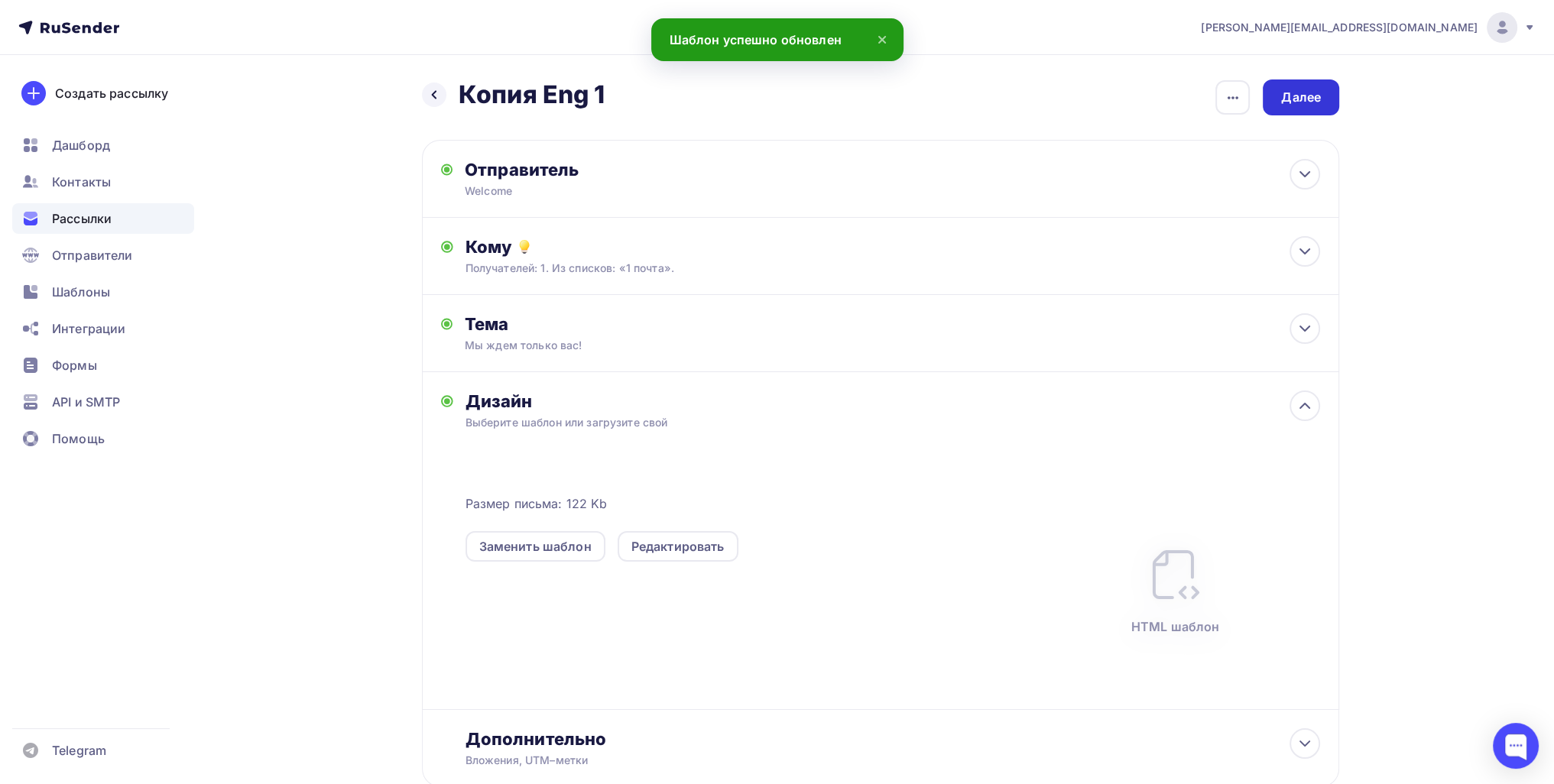
click at [753, 92] on div "Далее" at bounding box center [1301, 98] width 77 height 36
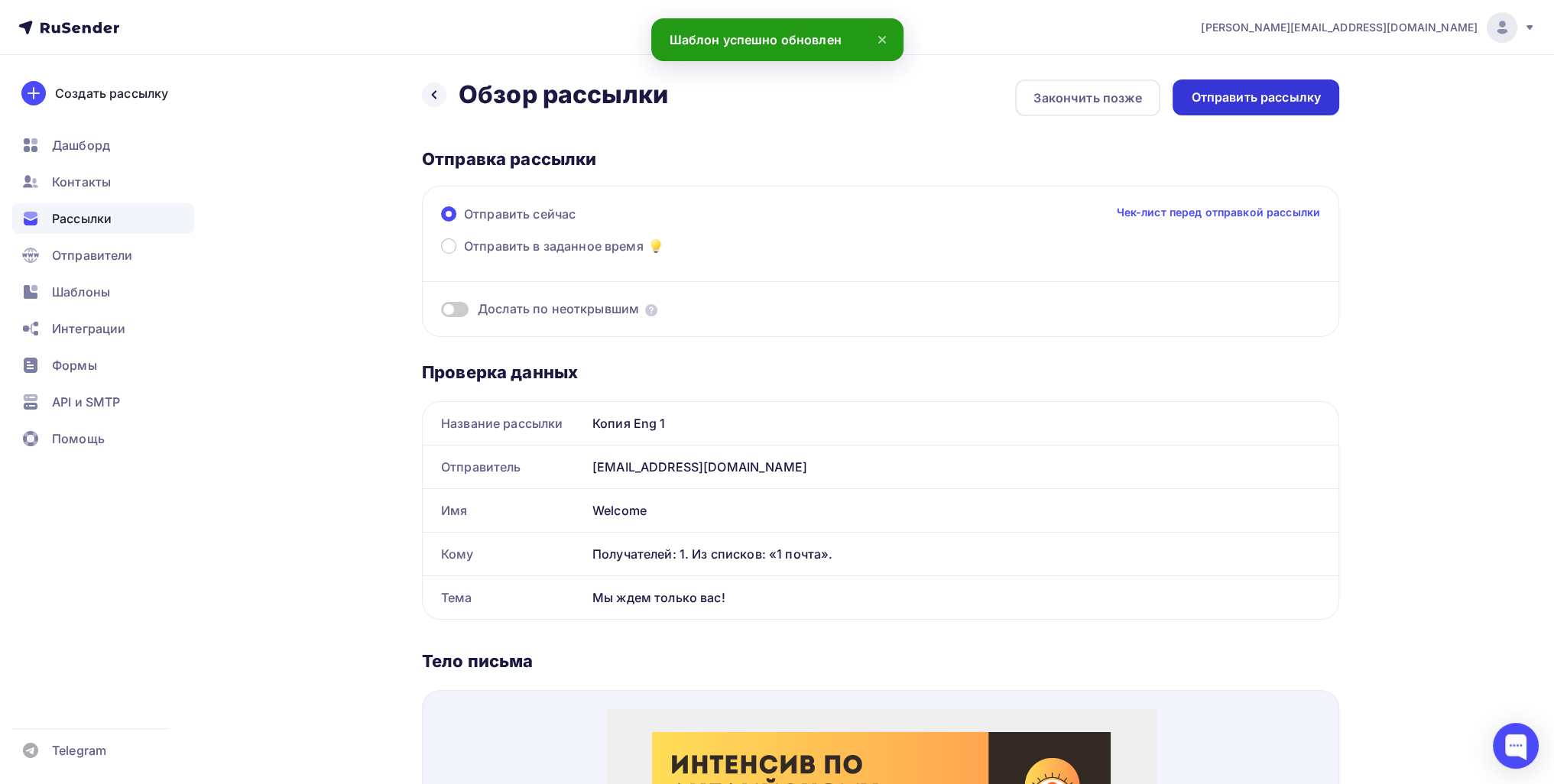
click at [753, 81] on div "Отправить рассылку" at bounding box center [1256, 98] width 166 height 36
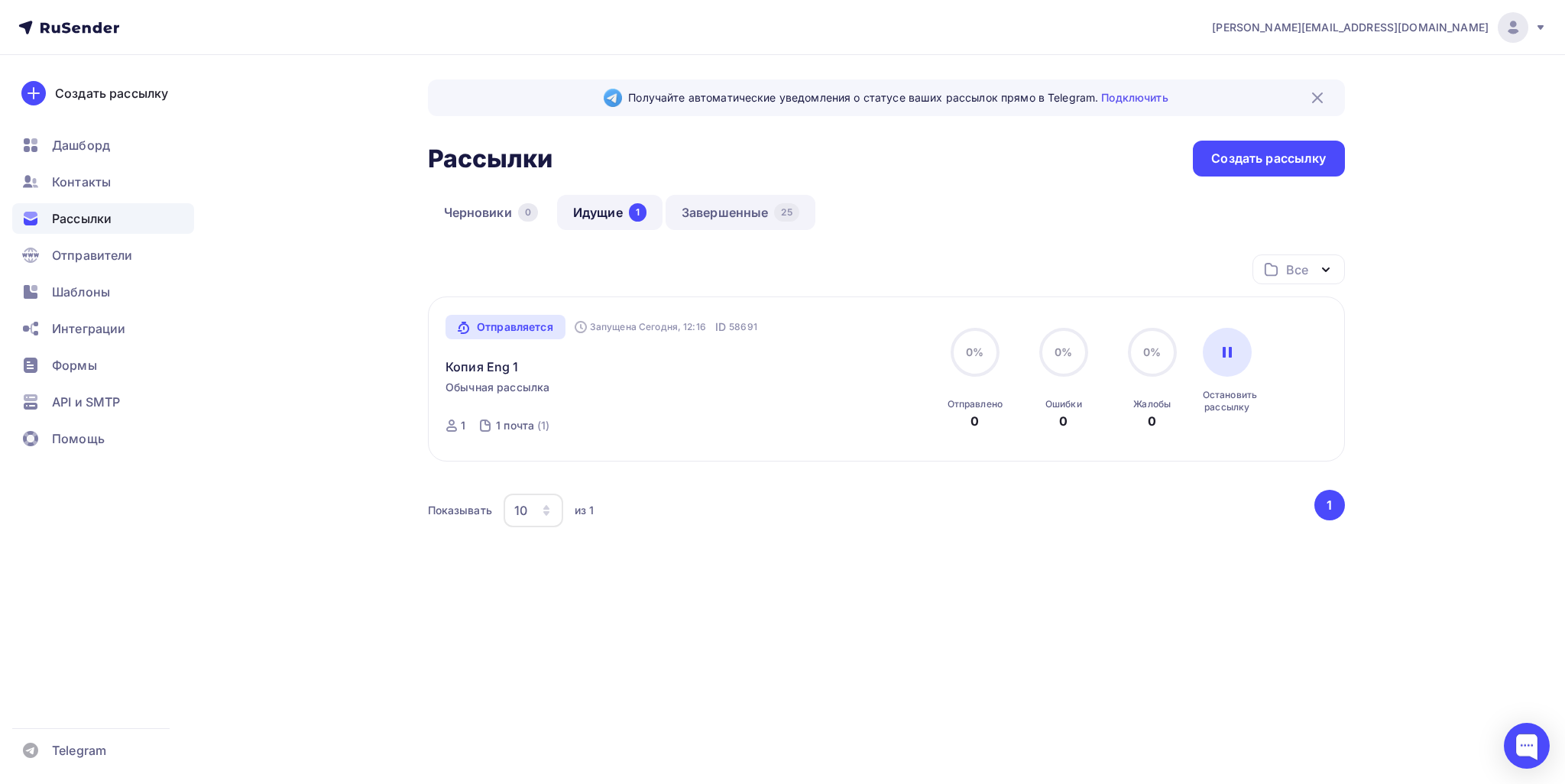
click at [732, 222] on link "Завершенные 25" at bounding box center [741, 212] width 150 height 35
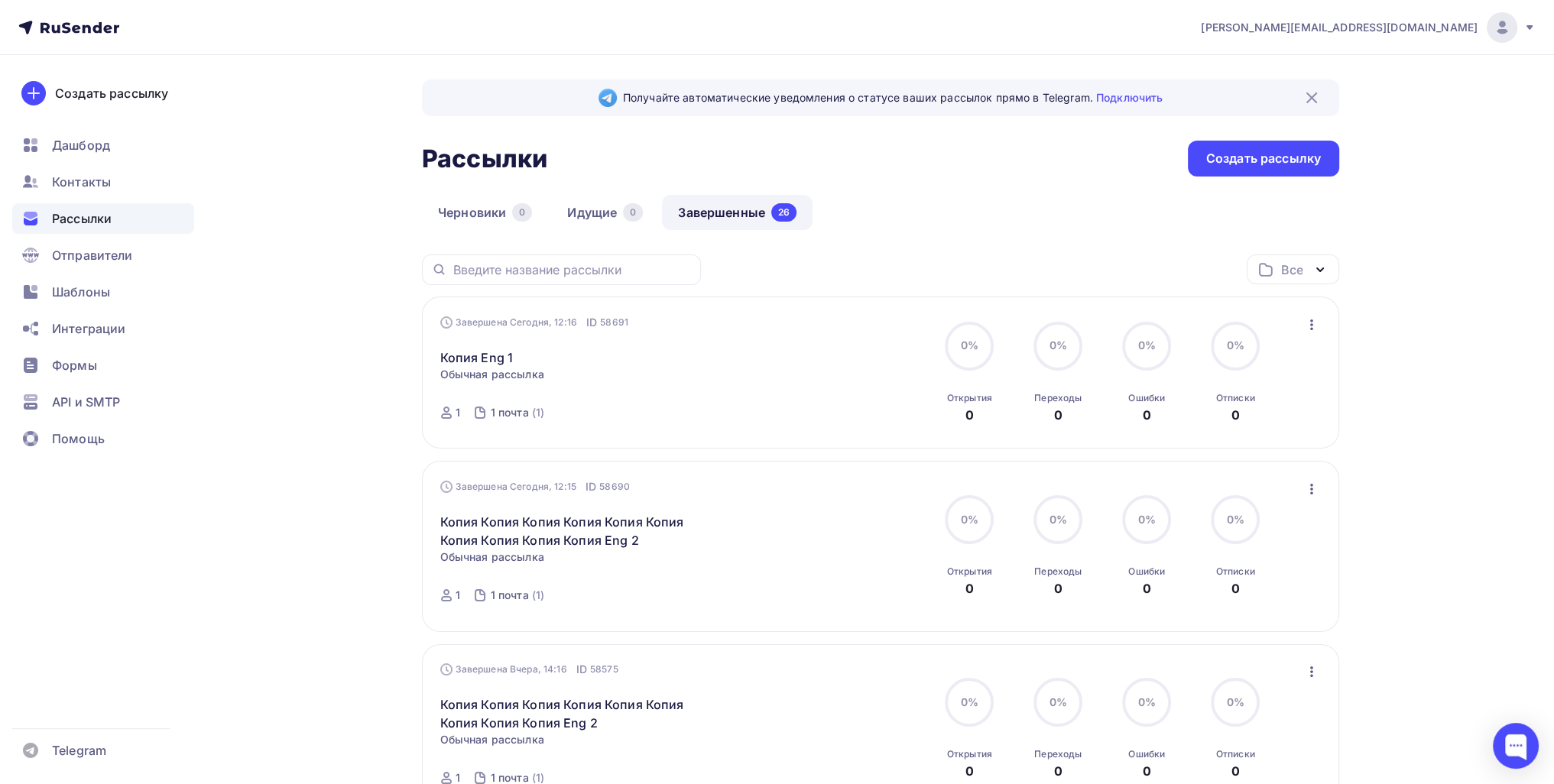
click at [753, 321] on icon "button" at bounding box center [1312, 324] width 19 height 19
click at [753, 425] on div "Копировать в новую" at bounding box center [1241, 425] width 157 height 19
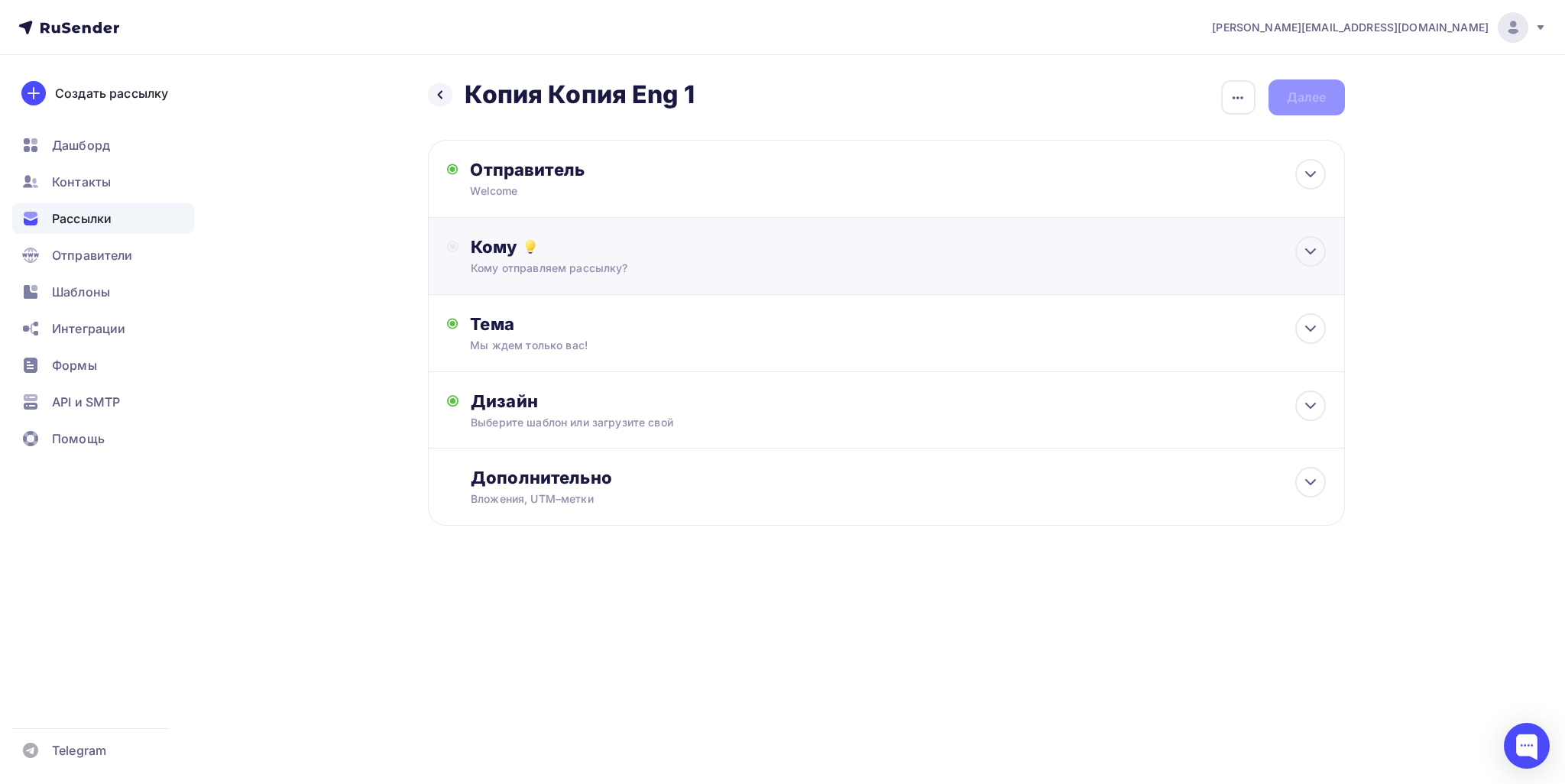
click at [691, 251] on div "Кому" at bounding box center [898, 247] width 854 height 21
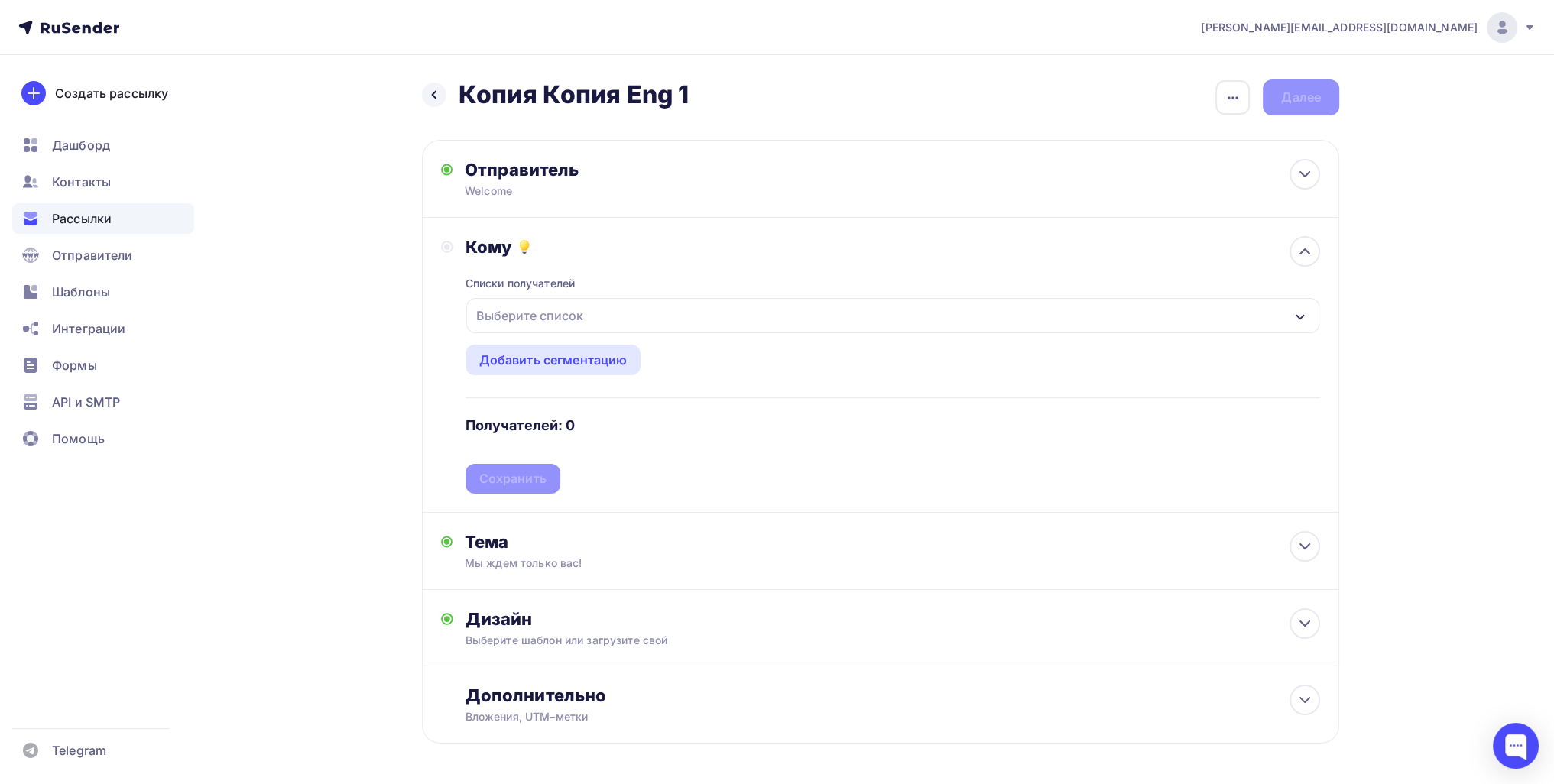
click at [575, 310] on div "Выберите список" at bounding box center [530, 315] width 119 height 28
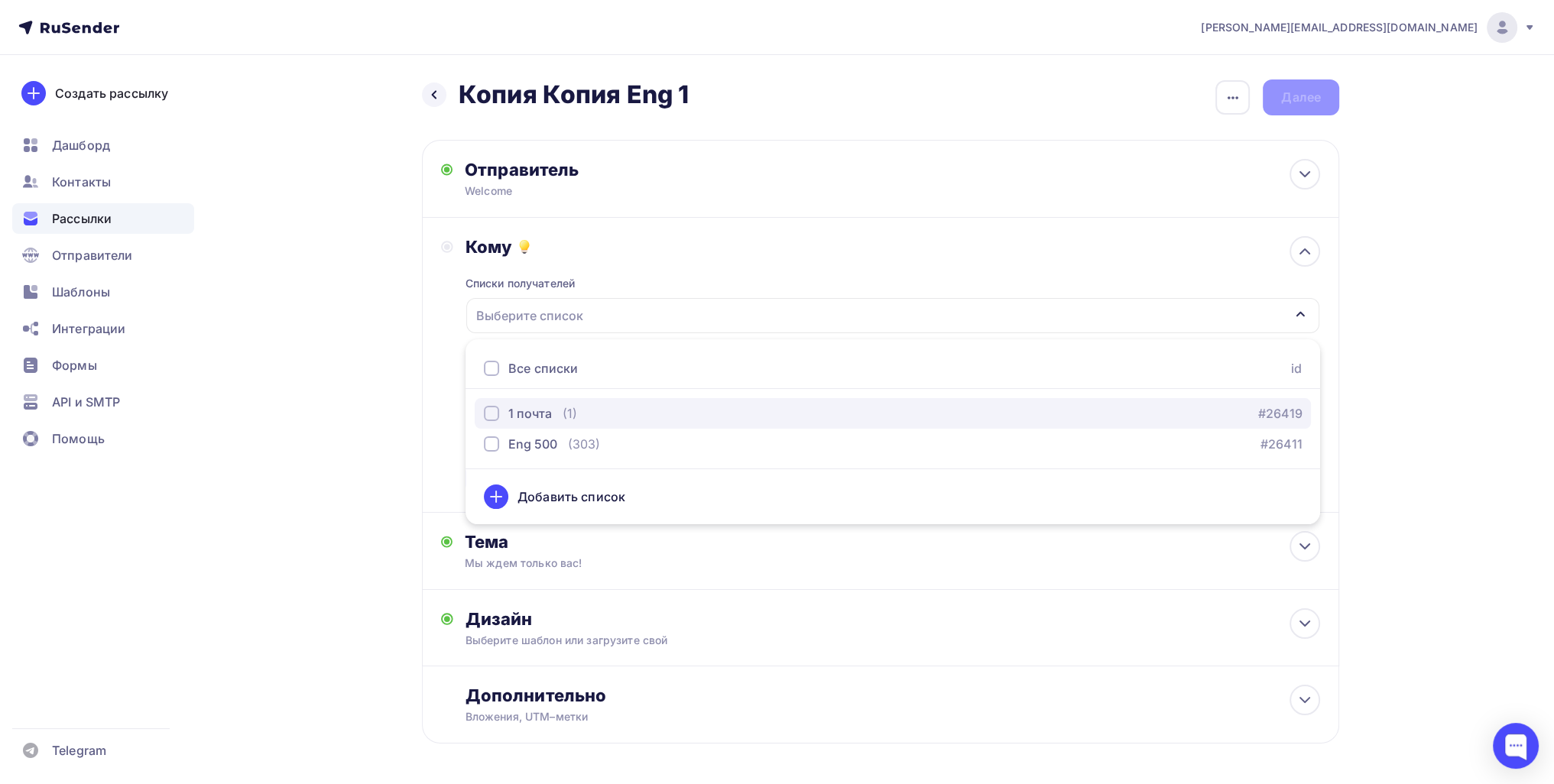
click at [541, 403] on button "1 почта (1) #26419" at bounding box center [893, 413] width 837 height 31
click at [337, 475] on div "Назад Копия Копия Eng 1 Копия Копия Eng 1 Закончить позже Переименовать рассылк…" at bounding box center [777, 449] width 1253 height 787
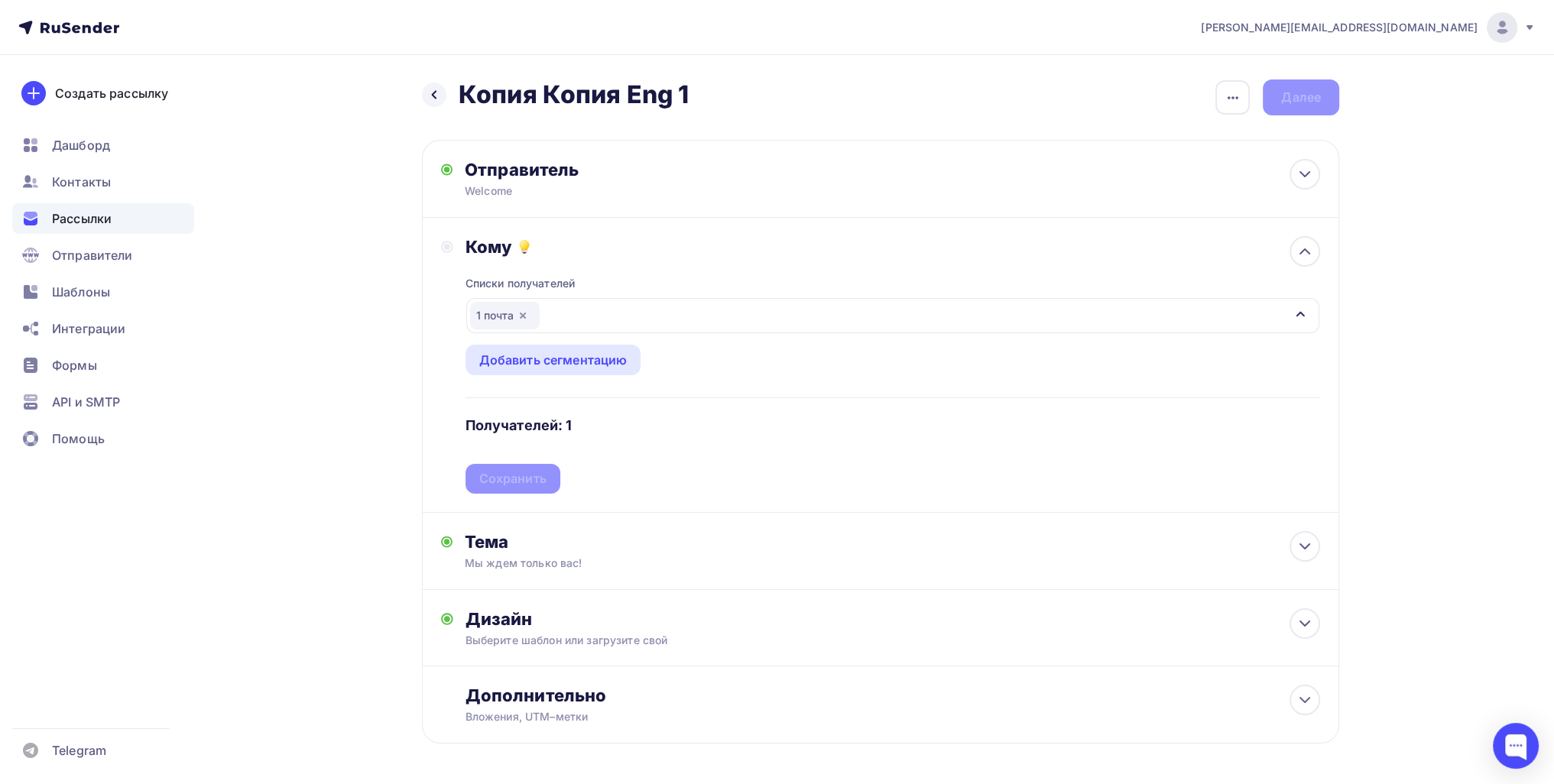
click at [502, 477] on div "Списки получателей 1 почта Все списки id 1 почта (1) #26419 Eng 500 (303) #2641…" at bounding box center [893, 376] width 854 height 236
click at [503, 474] on div "Сохранить" at bounding box center [513, 479] width 68 height 18
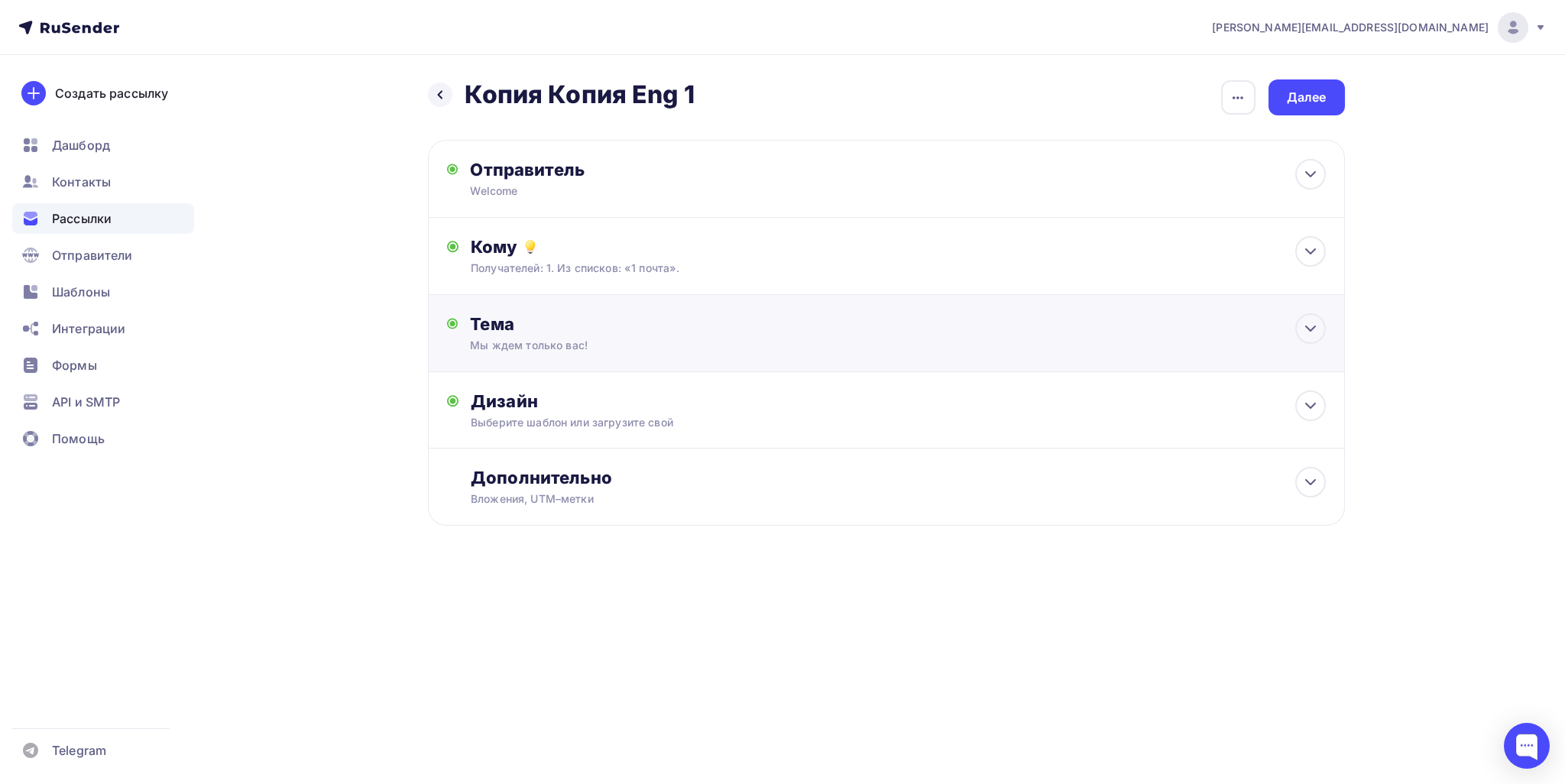
click at [543, 355] on div "Тема Мы ждем только вас! Тема * Мы ждем только вас! Рекомендуем использовать не…" at bounding box center [886, 333] width 917 height 77
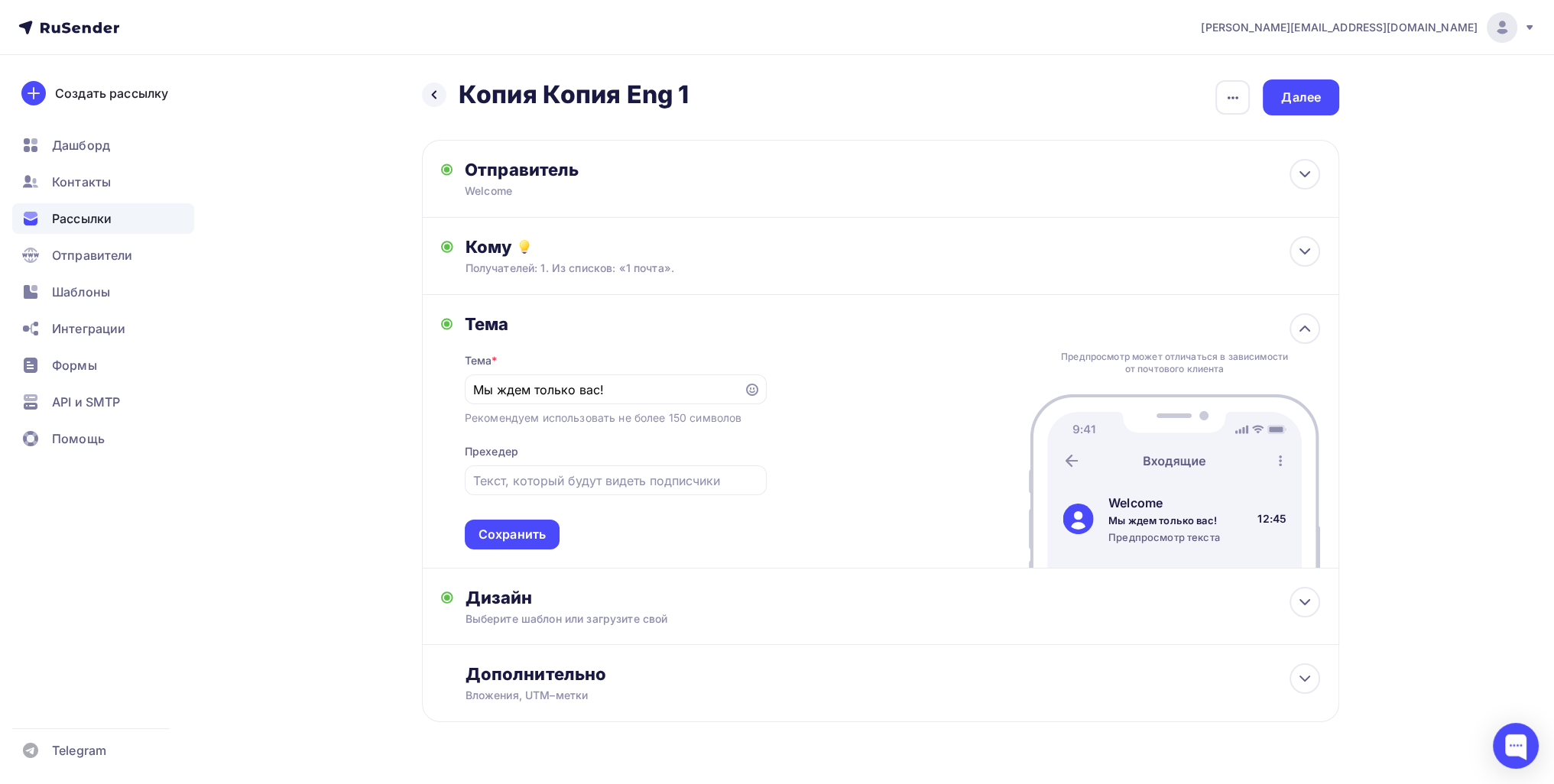
drag, startPoint x: 616, startPoint y: 398, endPoint x: 402, endPoint y: 385, distance: 214.4
click at [361, 377] on div "Назад Копия Копия Eng 1 Копия Копия Eng 1 Закончить позже Переименовать рассылк…" at bounding box center [777, 438] width 1253 height 765
click at [638, 392] on input "Мы ждем только вас!" at bounding box center [603, 390] width 262 height 19
drag, startPoint x: 636, startPoint y: 388, endPoint x: 402, endPoint y: 382, distance: 234.1
click at [395, 383] on div "Назад Копия Копия Eng 1 Копия Копия Eng 1 Закончить позже Переименовать рассылк…" at bounding box center [777, 438] width 1253 height 765
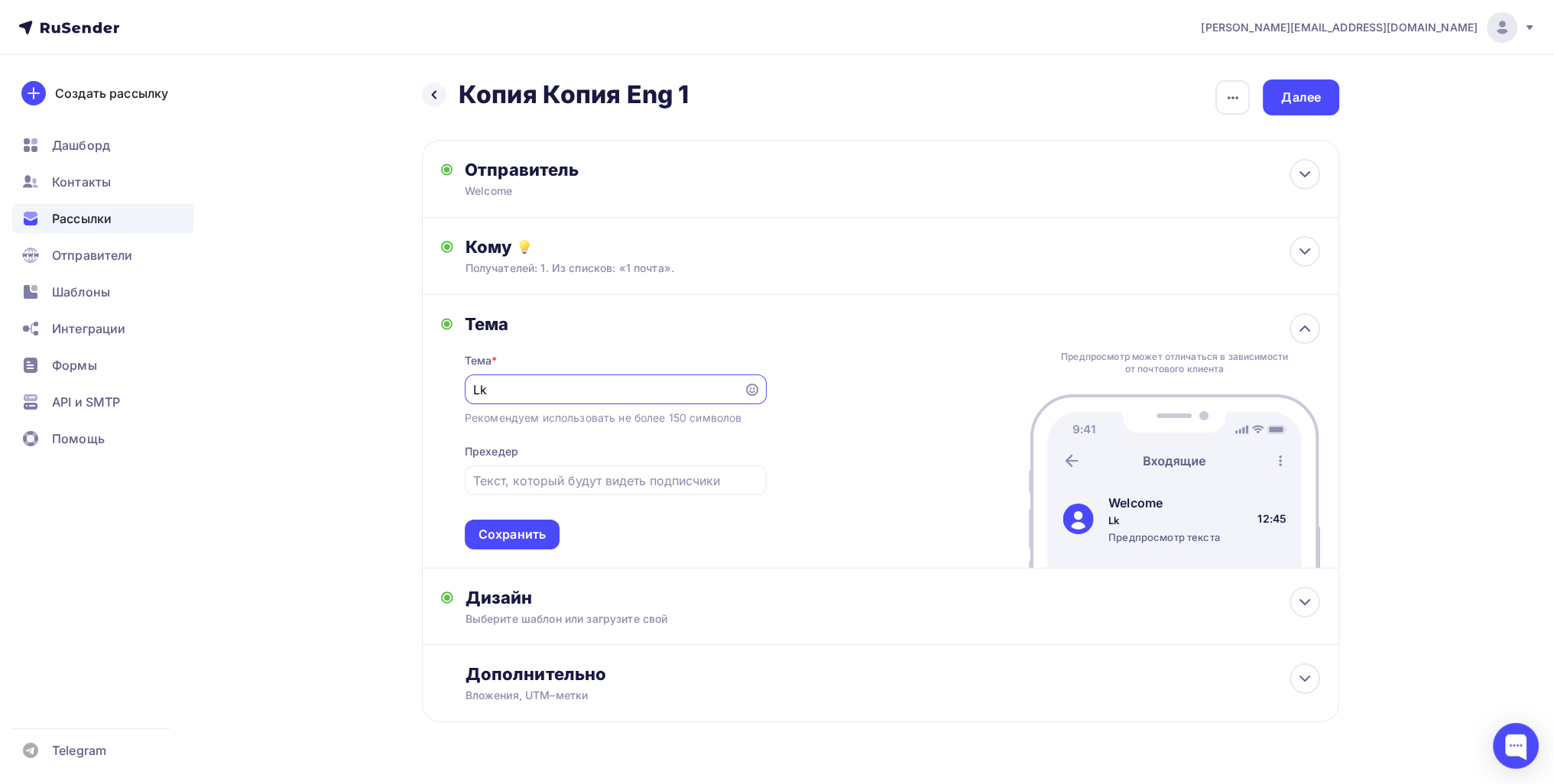
type input "L"
type input "Для вас"
click at [508, 548] on div "Сохранить" at bounding box center [512, 535] width 95 height 30
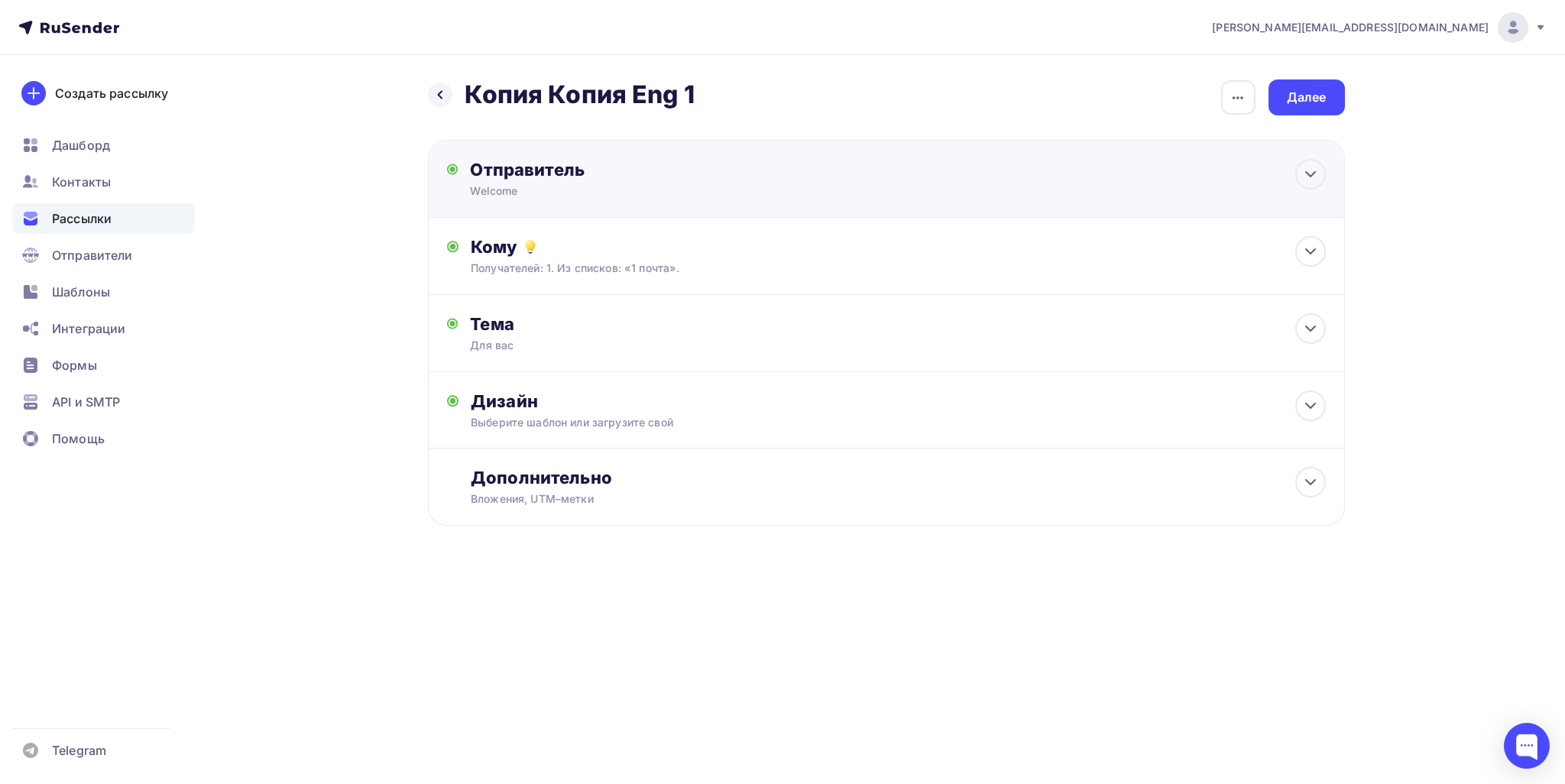
click at [569, 165] on div "Отправитель" at bounding box center [636, 170] width 331 height 21
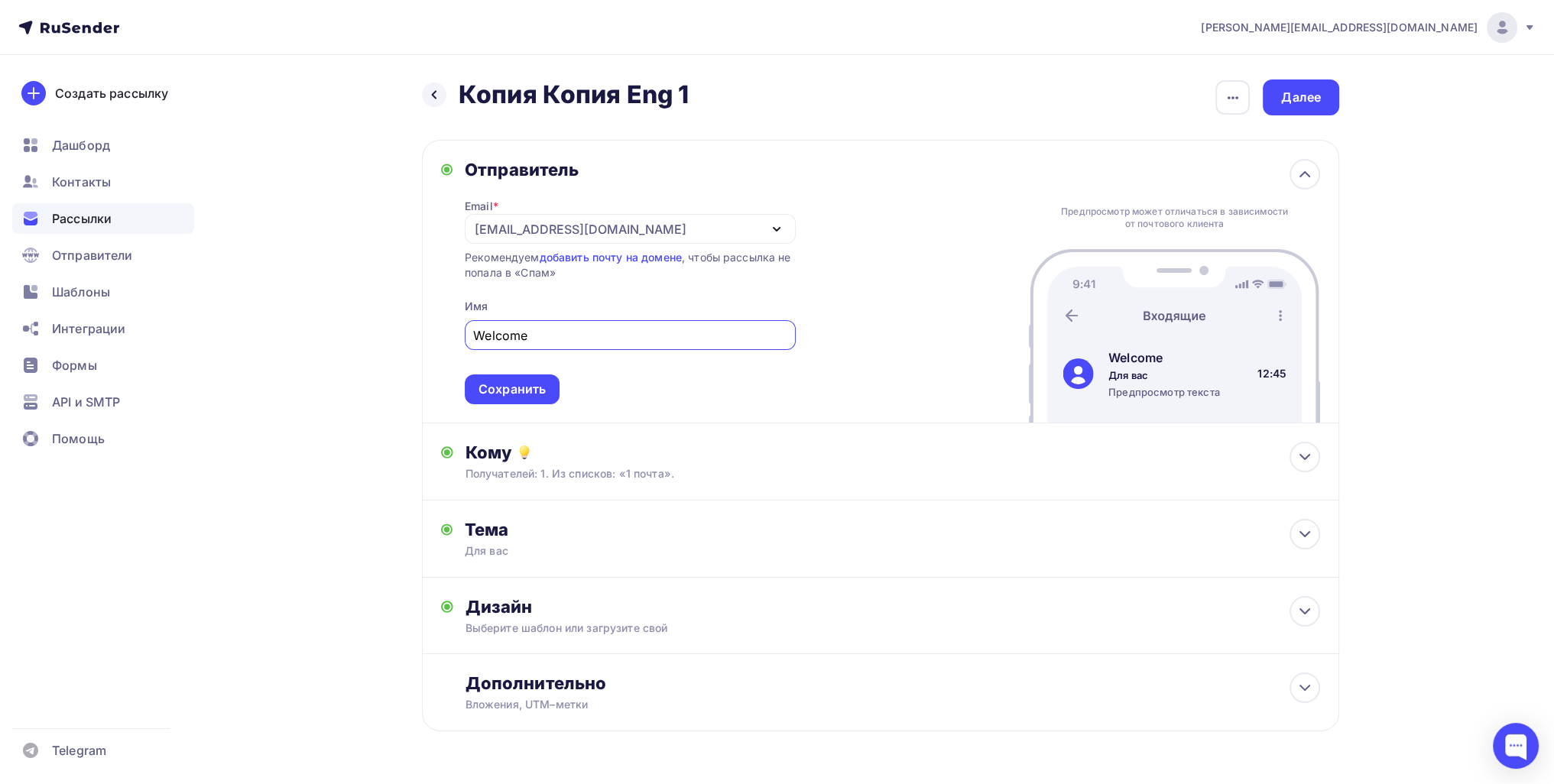
drag, startPoint x: 523, startPoint y: 338, endPoint x: 444, endPoint y: 334, distance: 79.1
click at [420, 335] on div "Назад Копия Копия Eng 1 Копия Копия Eng 1 Закончить позже Переименовать рассылк…" at bounding box center [777, 443] width 1253 height 775
click at [515, 377] on div "Сохранить" at bounding box center [512, 389] width 95 height 30
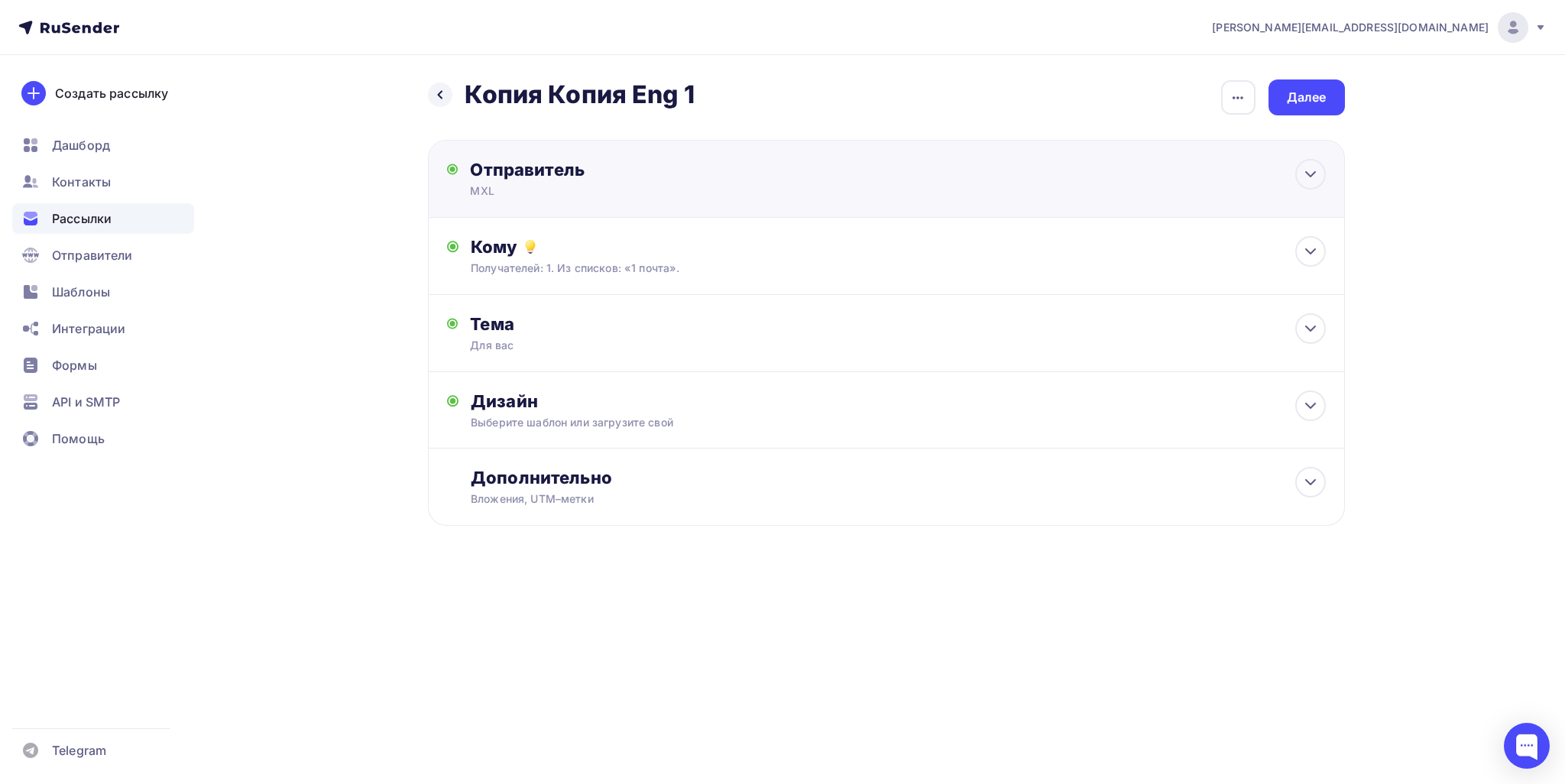
click at [753, 153] on div "Отправитель MXL Email * [EMAIL_ADDRESS][DOMAIN_NAME] [EMAIL_ADDRESS][DOMAIN_NAM…" at bounding box center [886, 179] width 917 height 78
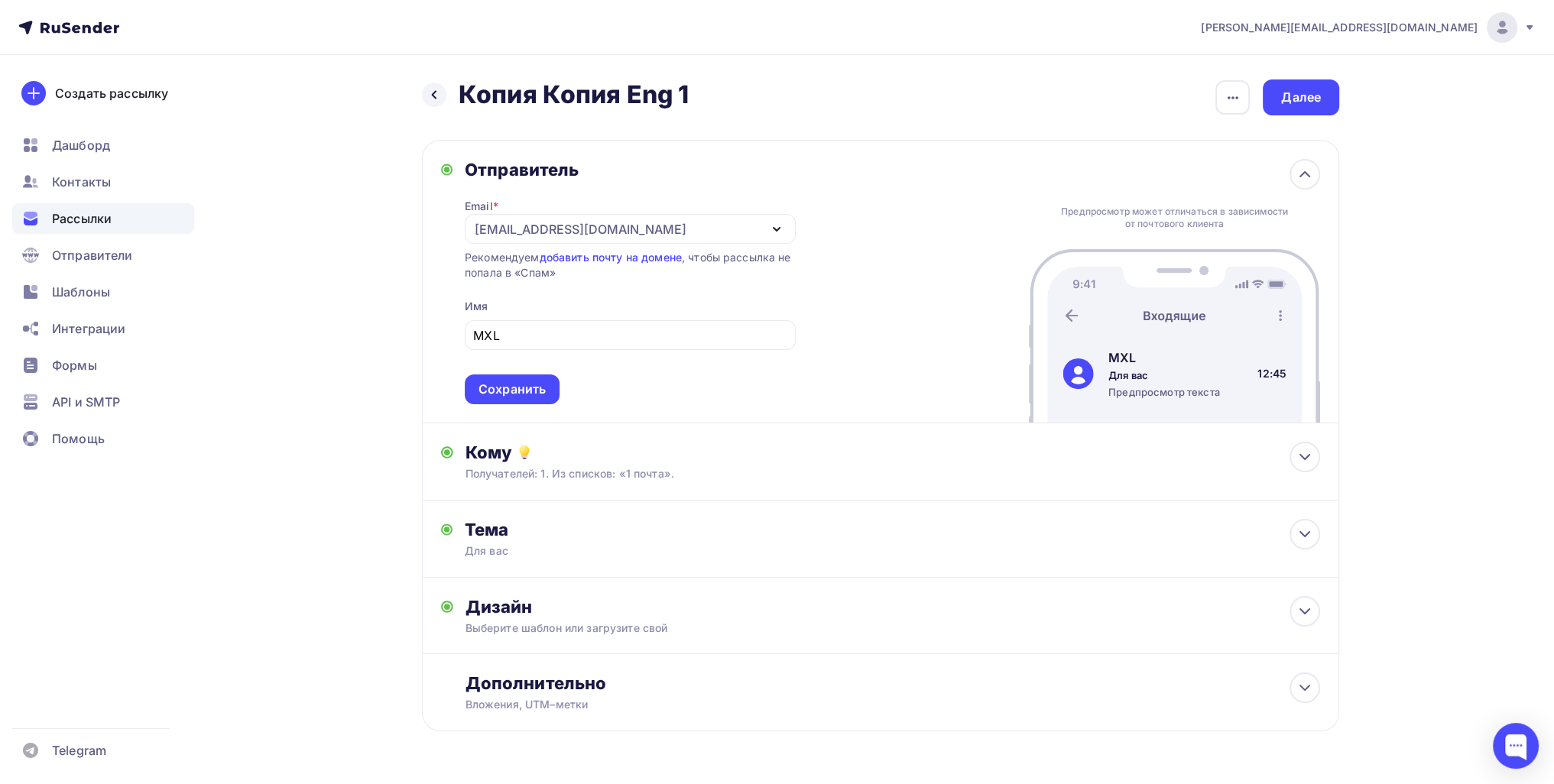
drag, startPoint x: 529, startPoint y: 343, endPoint x: 386, endPoint y: 337, distance: 143.1
click at [388, 337] on div "Назад Копия Копия Eng 1 Копия Копия Eng 1 Закончить позже Переименовать рассылк…" at bounding box center [777, 443] width 1253 height 775
drag, startPoint x: 569, startPoint y: 333, endPoint x: 421, endPoint y: 324, distance: 148.3
click at [421, 324] on div "Назад Копия Копия Eng 1 Копия Копия Eng 1 Закончить позже Переименовать рассылк…" at bounding box center [777, 443] width 1253 height 775
type input "Оператор"
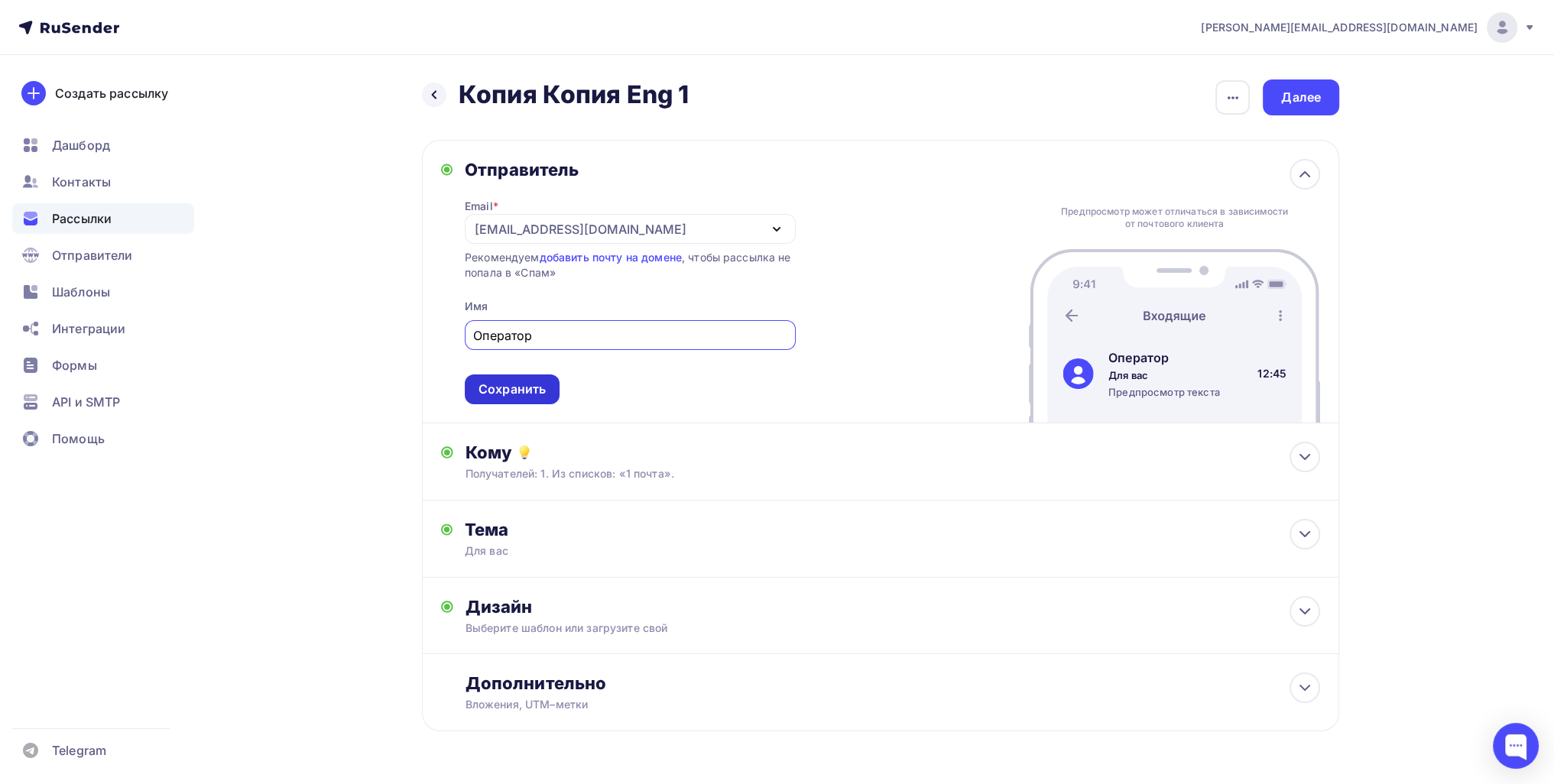
click at [510, 403] on div "Сохранить" at bounding box center [512, 389] width 95 height 30
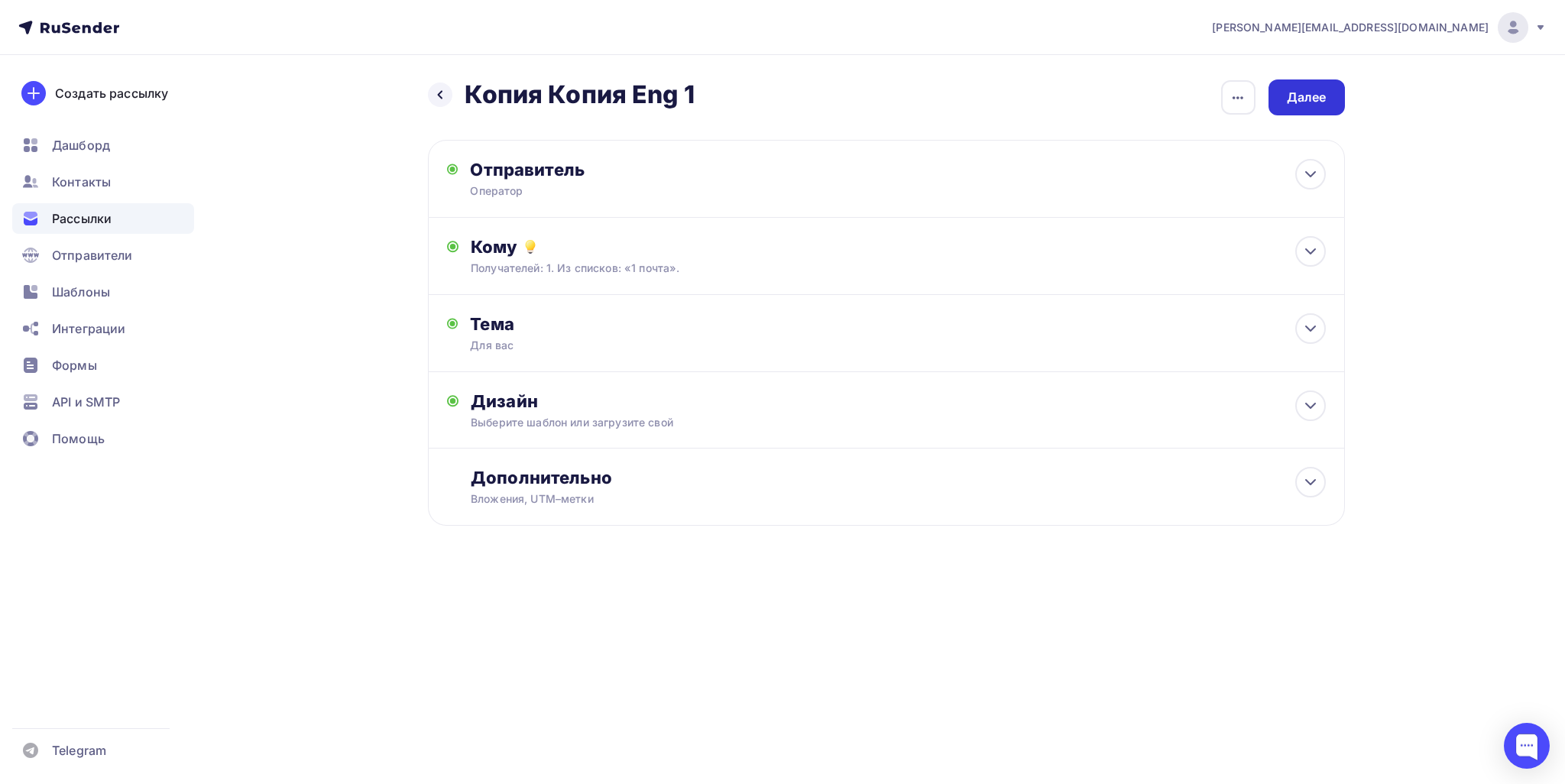
click at [753, 102] on div "Далее" at bounding box center [1307, 98] width 40 height 18
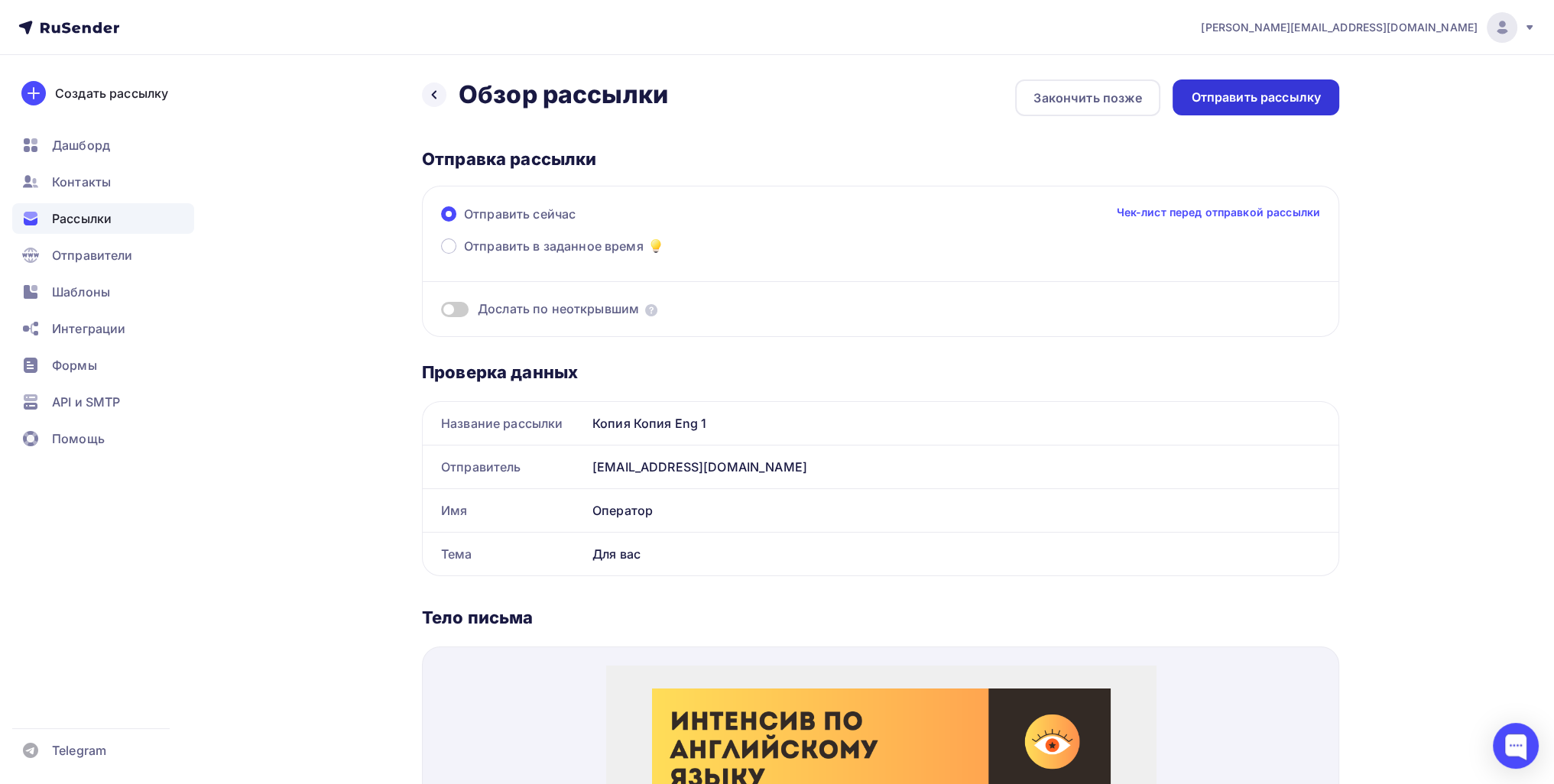
click at [753, 102] on div "Отправить рассылку" at bounding box center [1256, 98] width 130 height 18
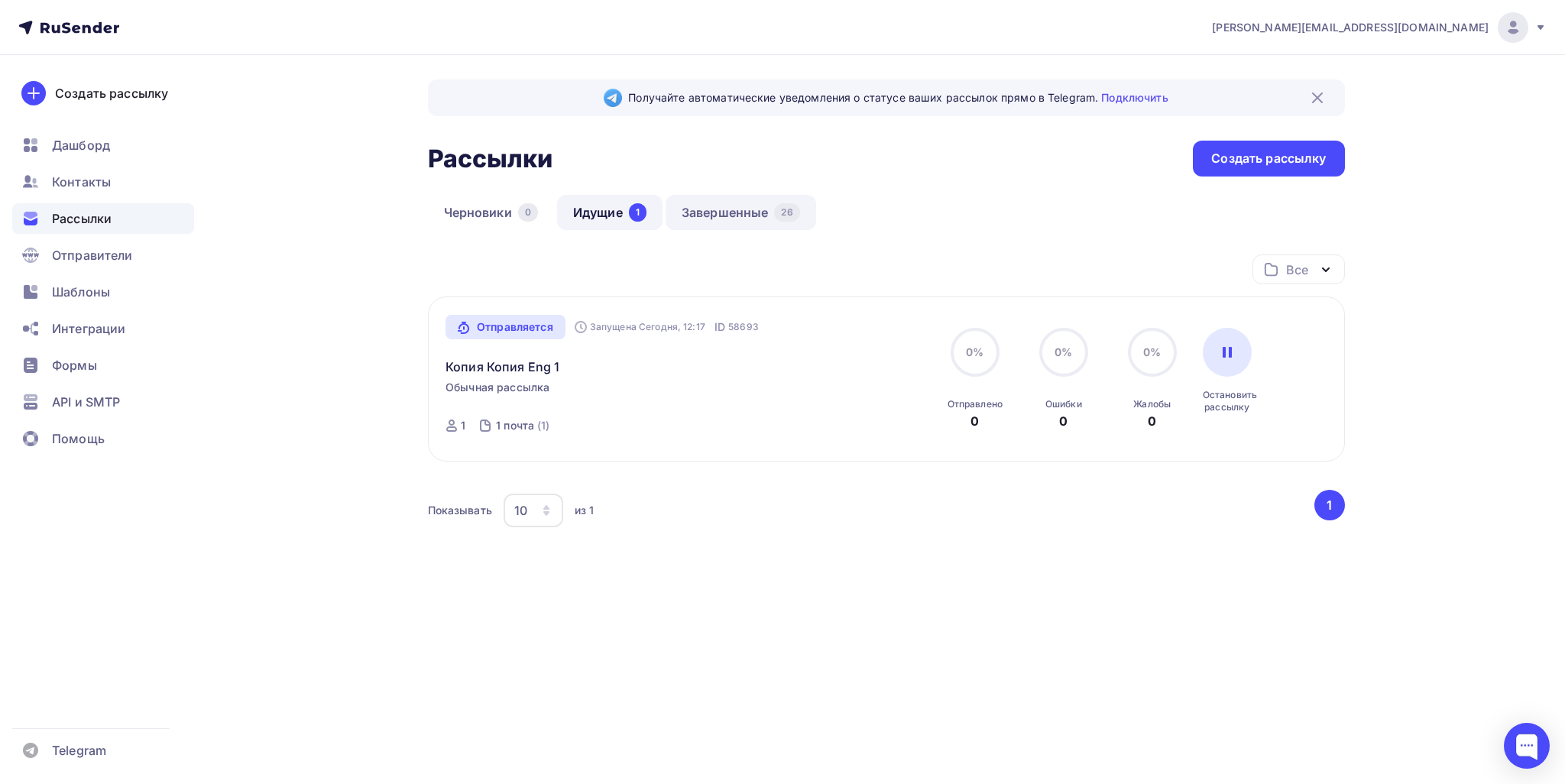
click at [749, 212] on link "Завершенные 26" at bounding box center [741, 212] width 151 height 35
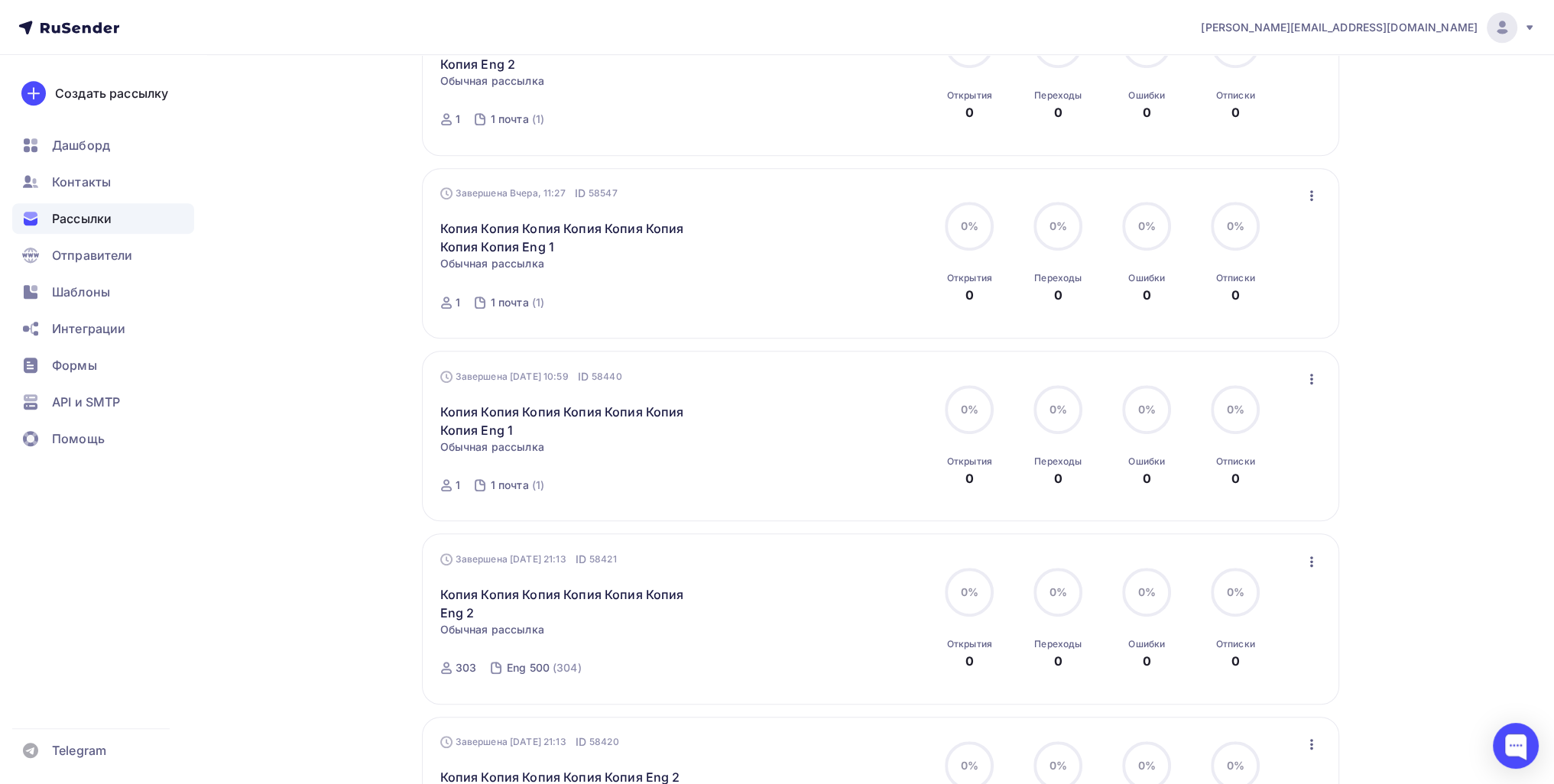
scroll to position [1149, 0]
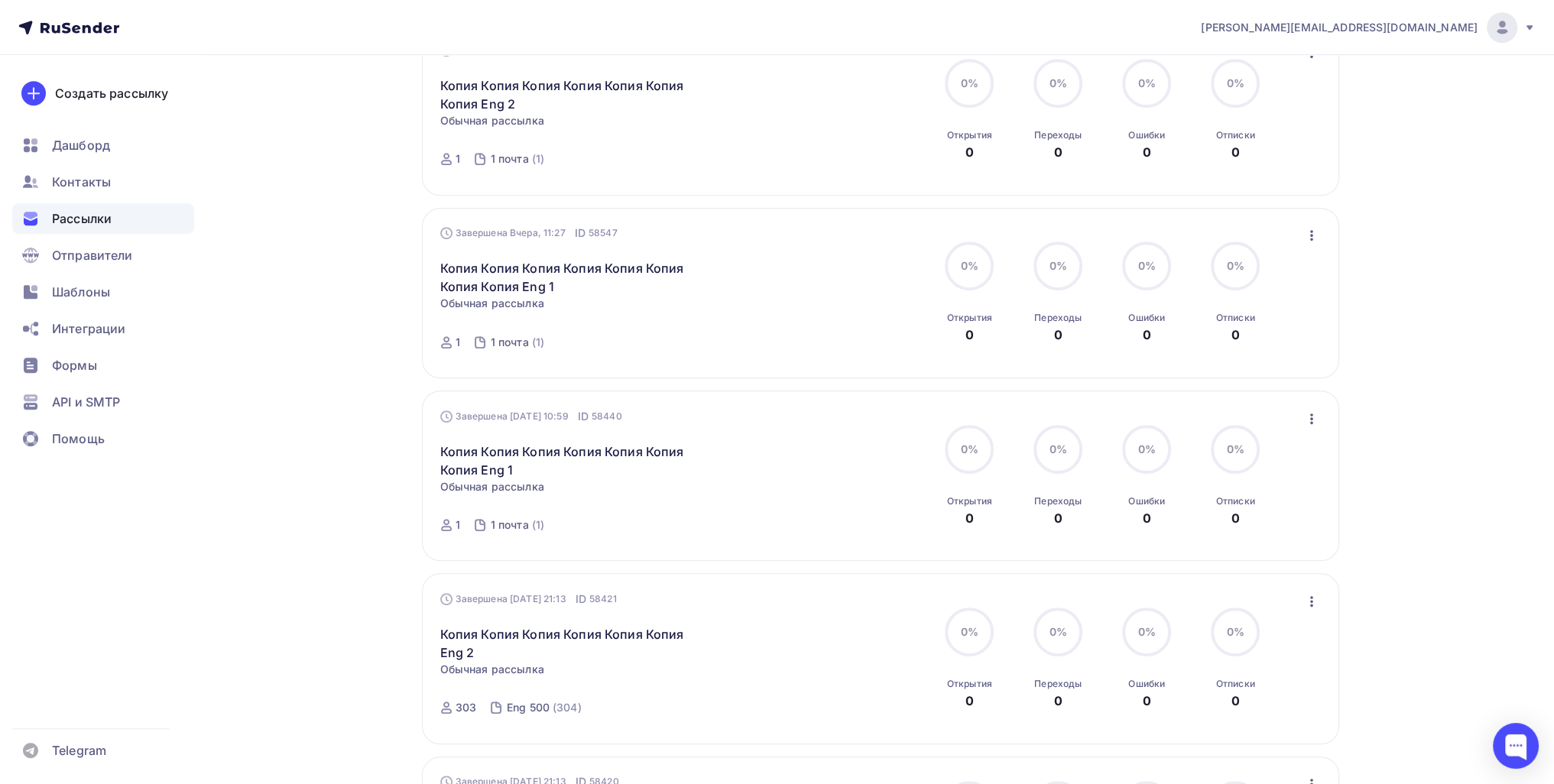
click at [753, 597] on icon "button" at bounding box center [1312, 601] width 3 height 11
click at [753, 692] on div "Копировать в новую" at bounding box center [1241, 701] width 157 height 19
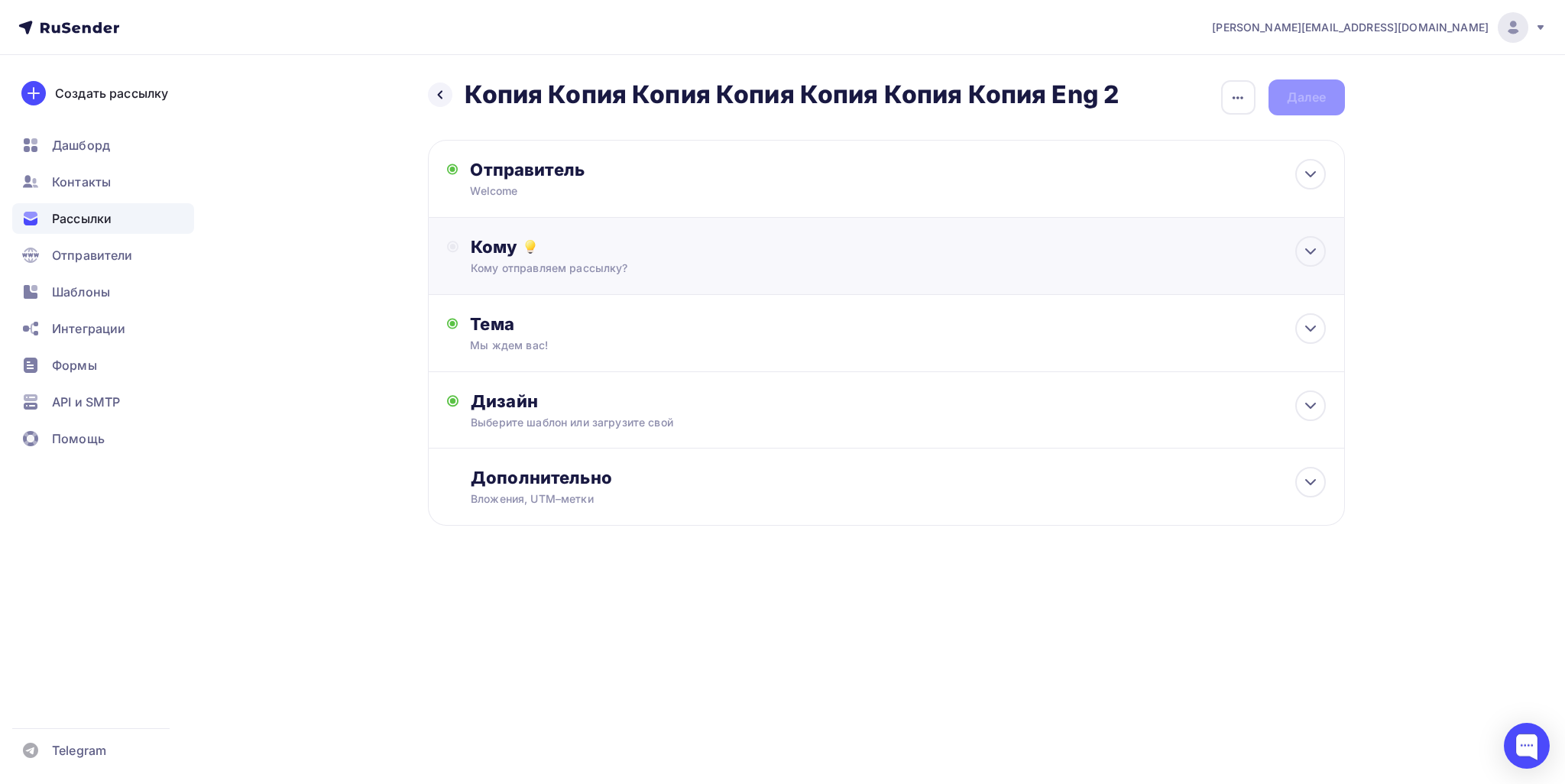
click at [549, 255] on div "Кому" at bounding box center [898, 247] width 854 height 21
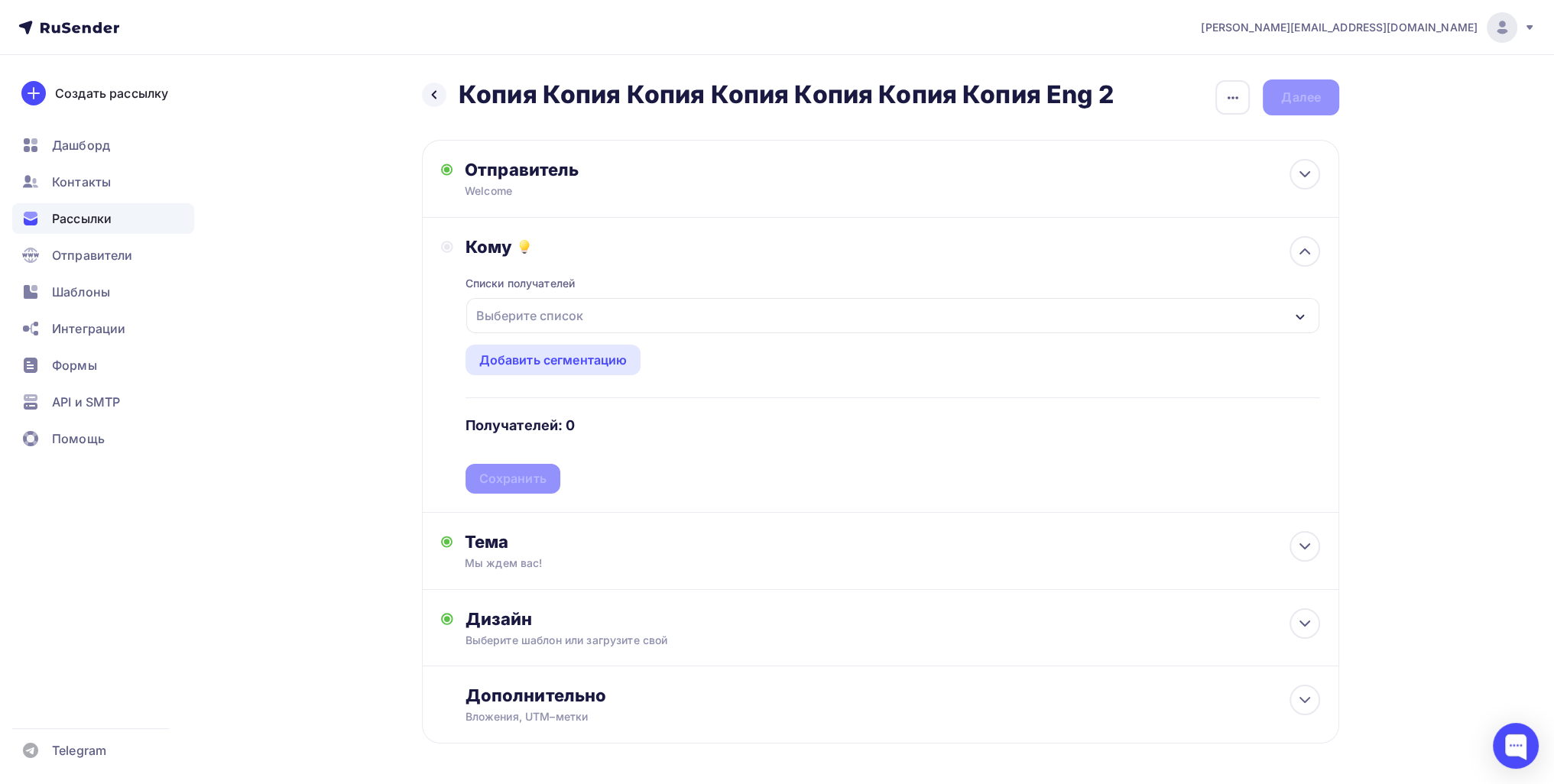
click at [498, 311] on div "Выберите список" at bounding box center [530, 315] width 119 height 28
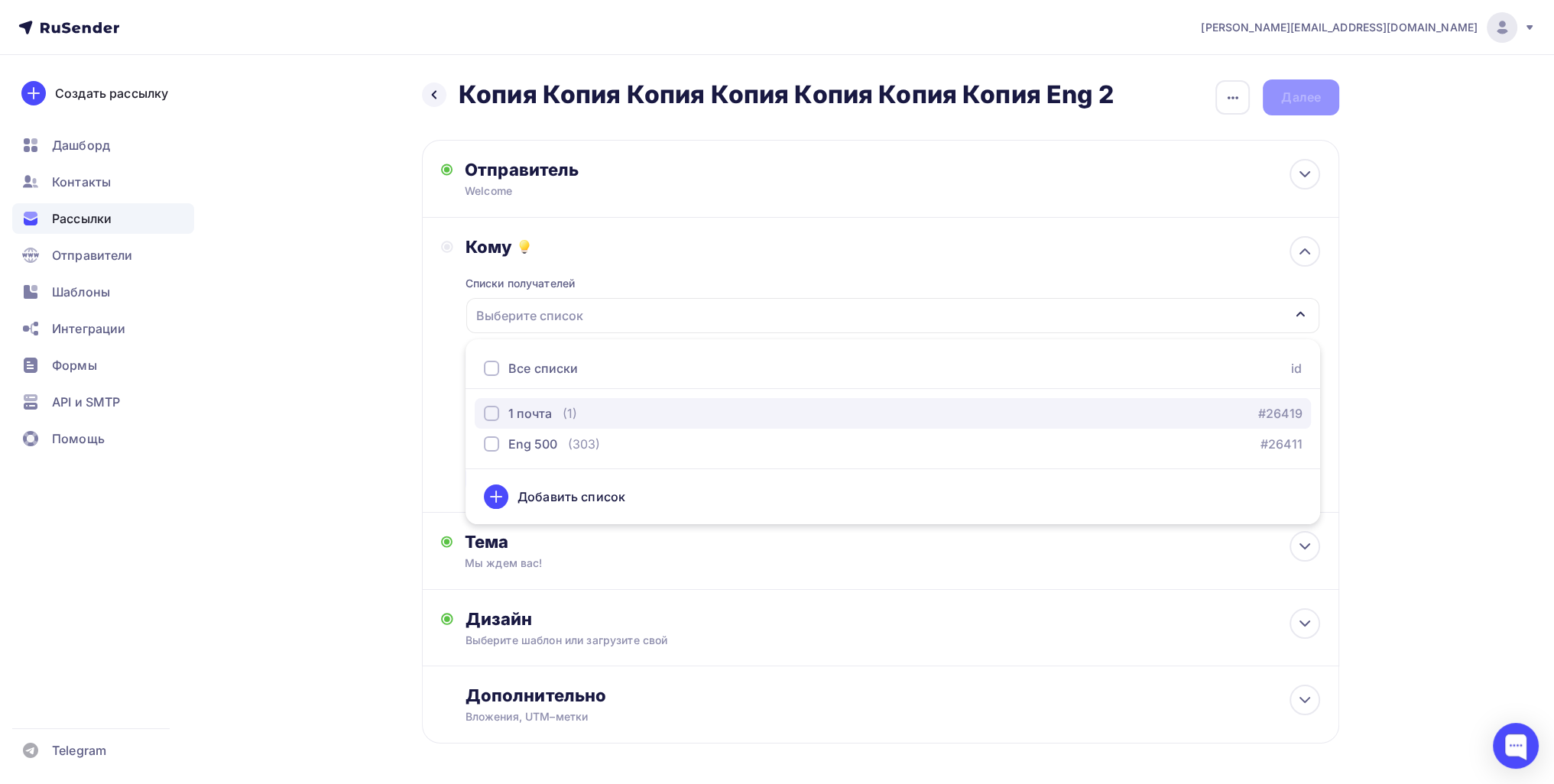
click at [532, 414] on div "1 почта" at bounding box center [529, 413] width 43 height 19
click at [342, 395] on div "Назад Копия Копия Копия Копия Копия Копия Копия Eng 2 Копия Копия Копия Копия К…" at bounding box center [777, 449] width 1253 height 787
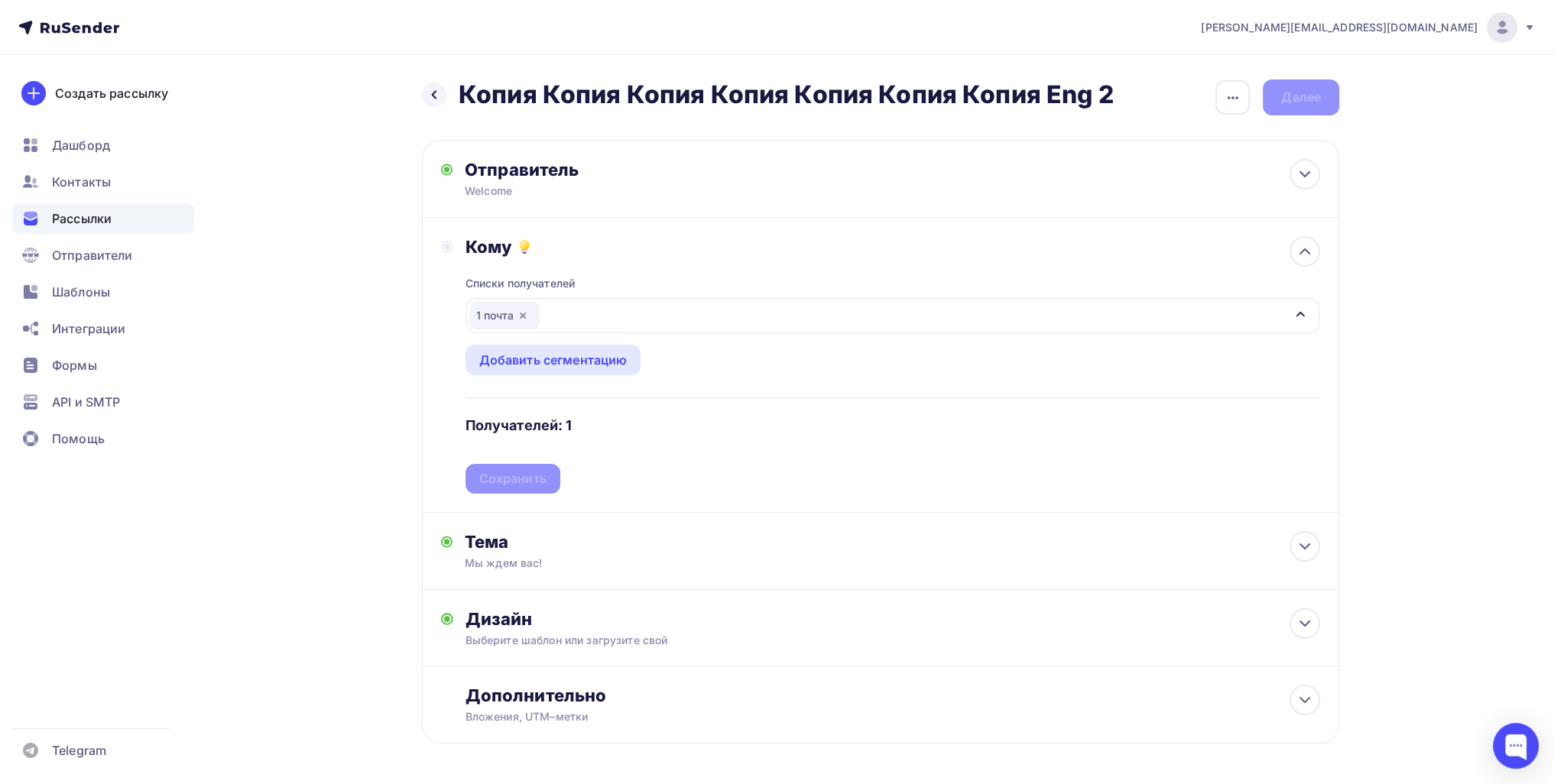
click at [524, 471] on div "Списки получателей 1 почта Все списки id 1 почта (1) #26419 Eng 500 (303) #2641…" at bounding box center [893, 376] width 854 height 236
click at [520, 471] on div "Сохранить" at bounding box center [513, 479] width 68 height 18
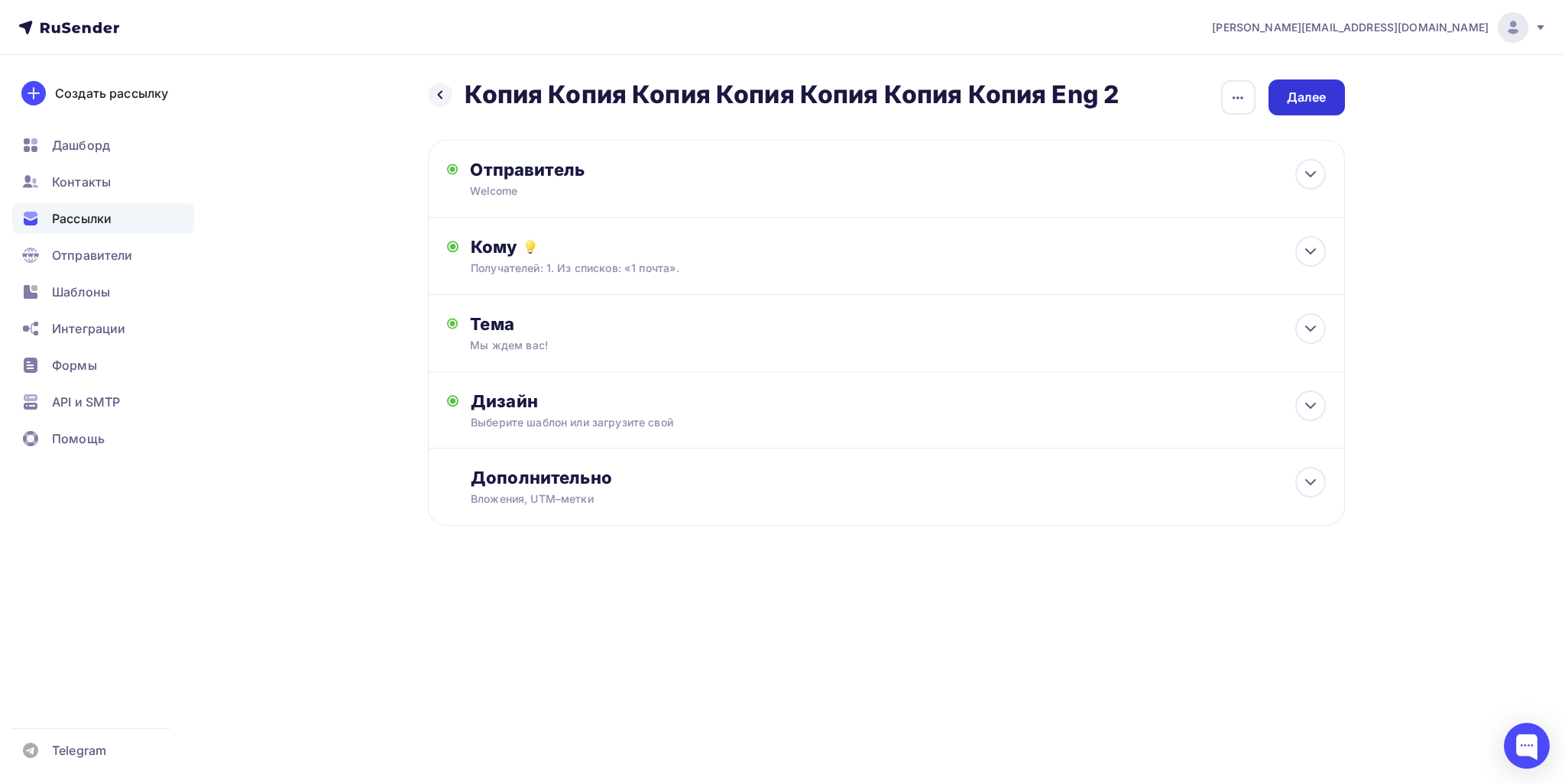
click at [753, 114] on div "Далее" at bounding box center [1307, 98] width 77 height 36
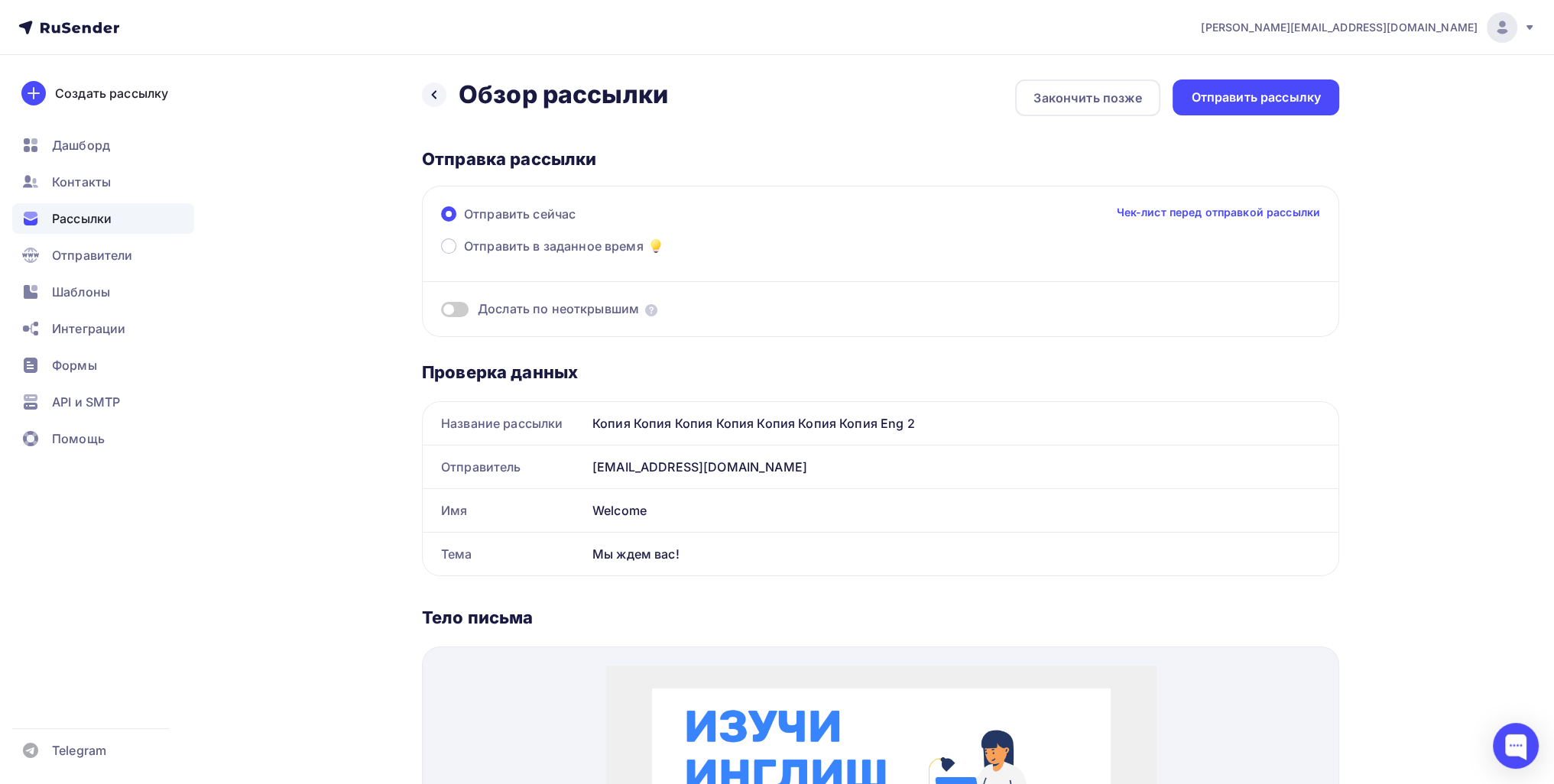
click at [753, 117] on div "Назад Обзор рассылки Обзор рассылки Закончить позже Отправить рассылку Отправка…" at bounding box center [881, 700] width 917 height 1241
click at [753, 103] on div "Отправить рассылку" at bounding box center [1256, 98] width 130 height 18
